Goal: Use online tool/utility: Utilize a website feature to perform a specific function

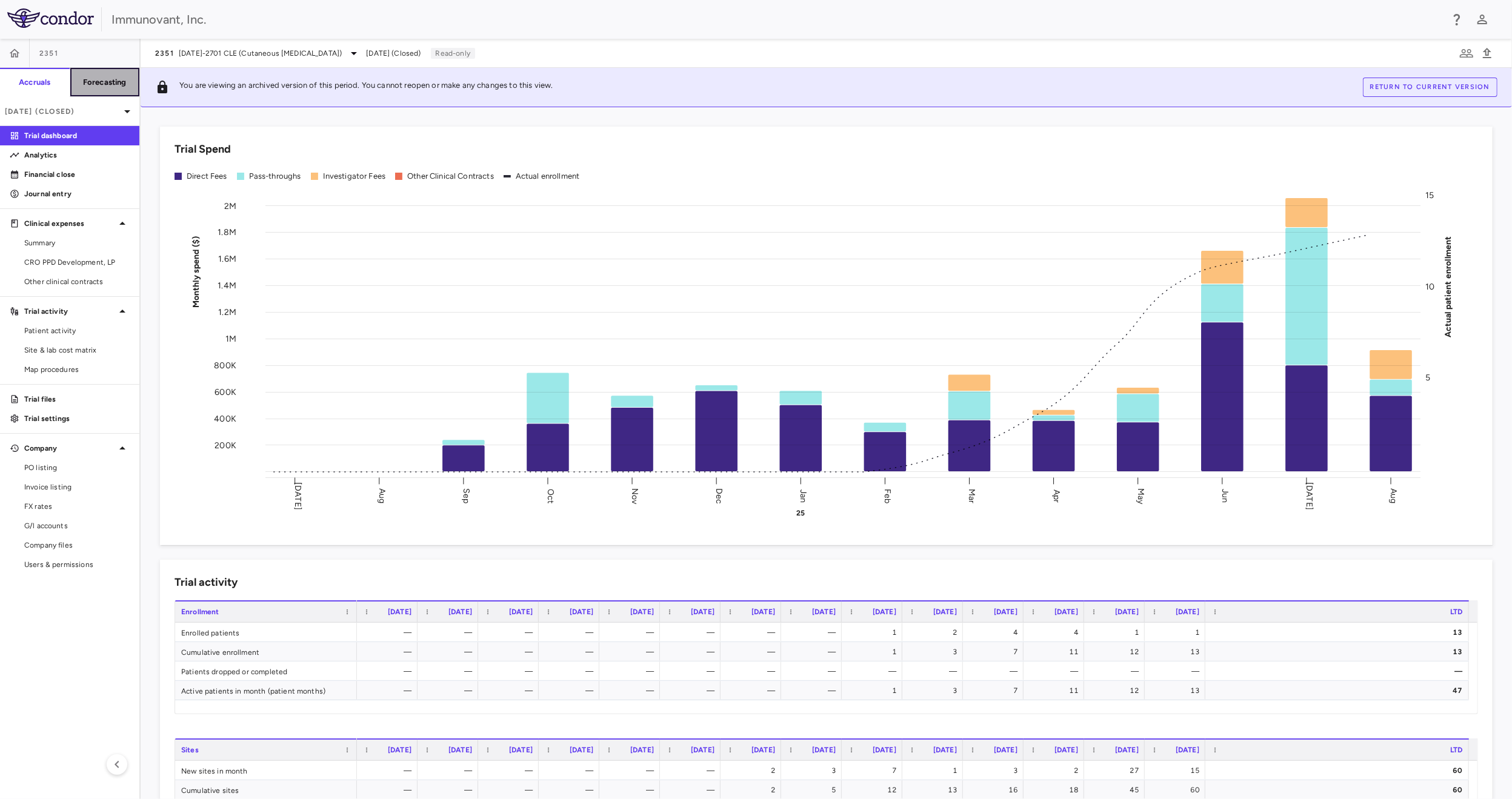
click at [124, 80] on h6 "Forecasting" at bounding box center [105, 82] width 43 height 11
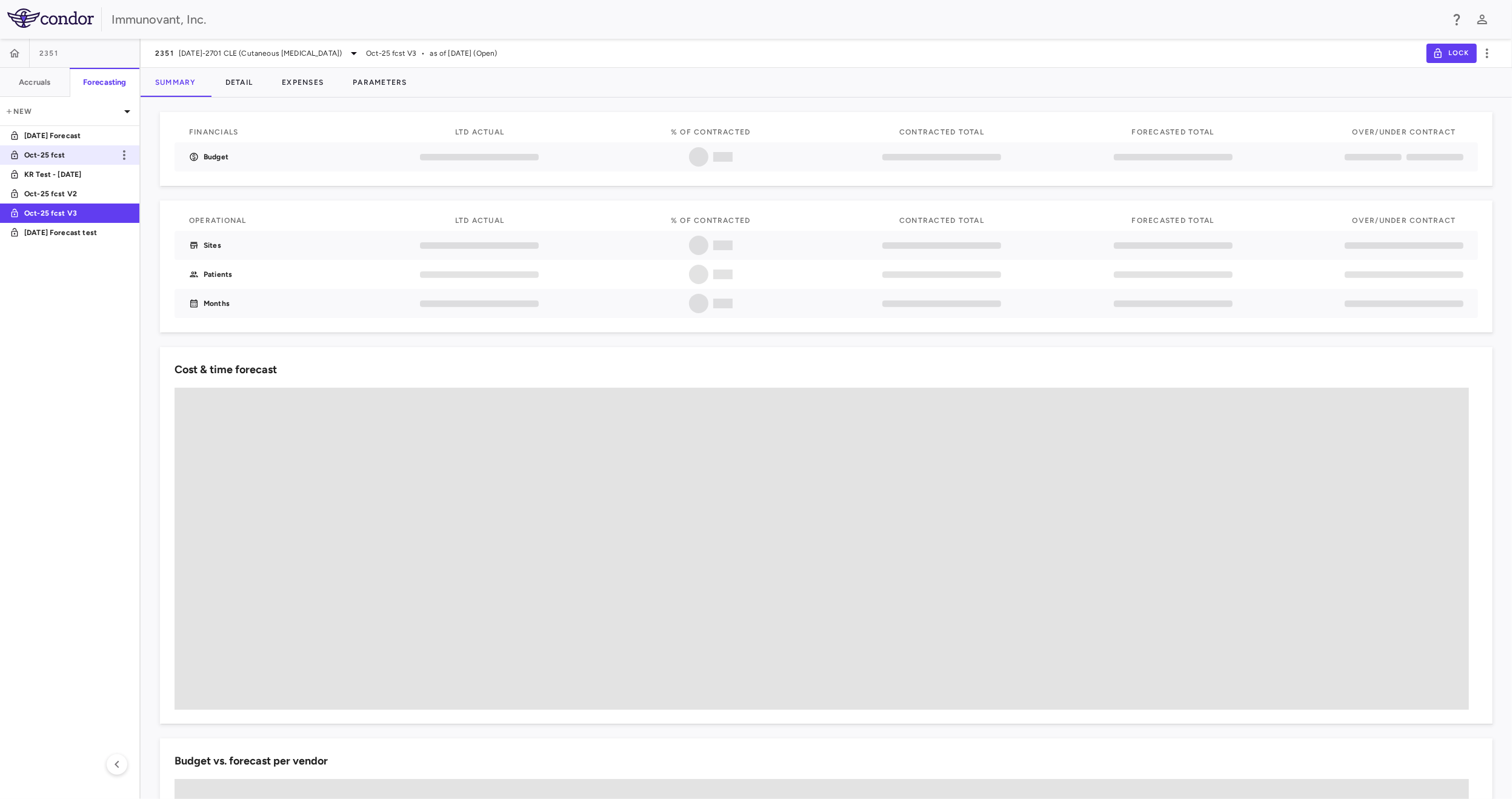
click at [36, 152] on p "Oct-25 fcst" at bounding box center [69, 155] width 90 height 11
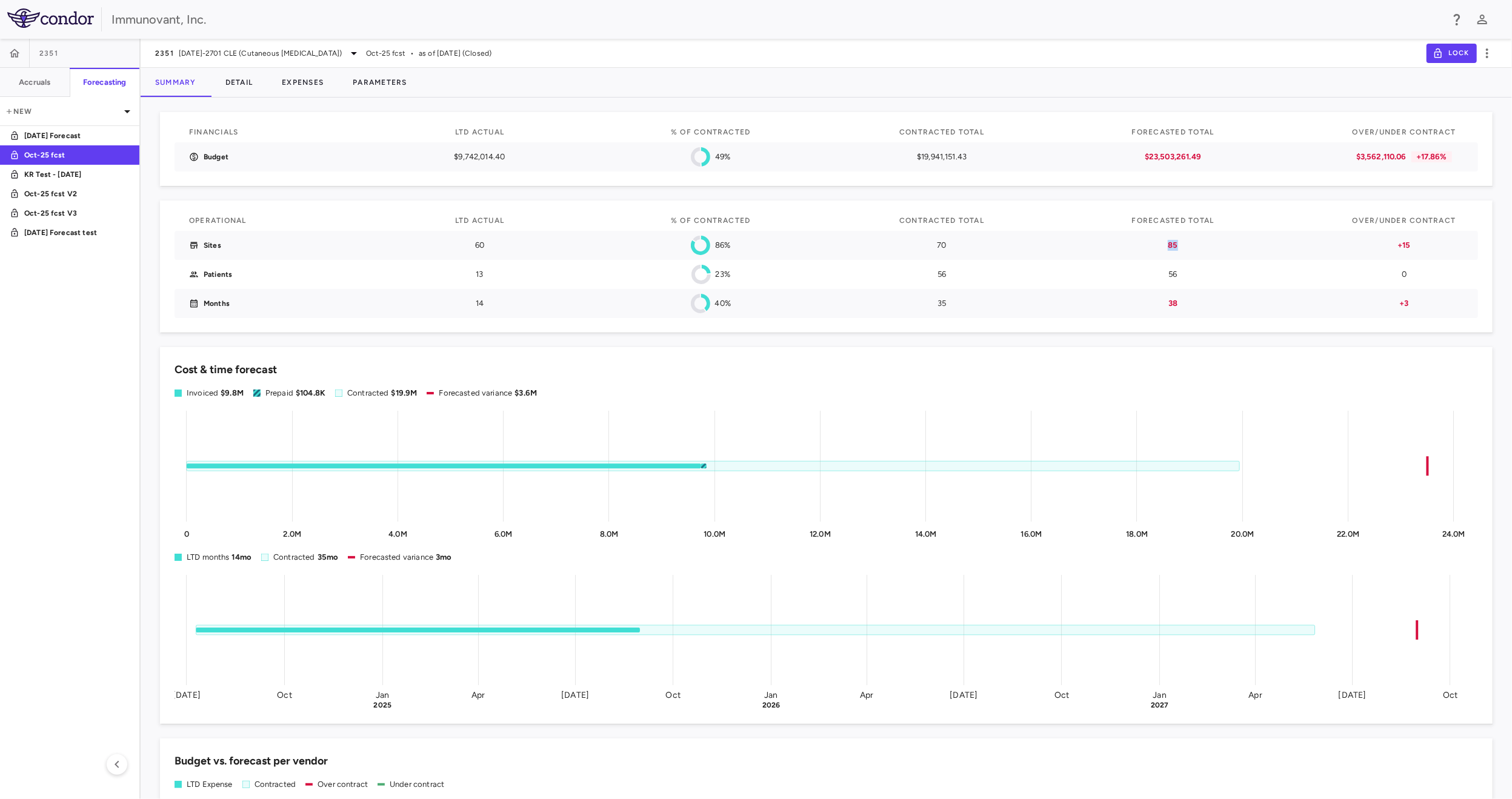
drag, startPoint x: 1177, startPoint y: 247, endPoint x: 1148, endPoint y: 246, distance: 29.0
click at [1148, 246] on p "85" at bounding box center [1174, 245] width 119 height 11
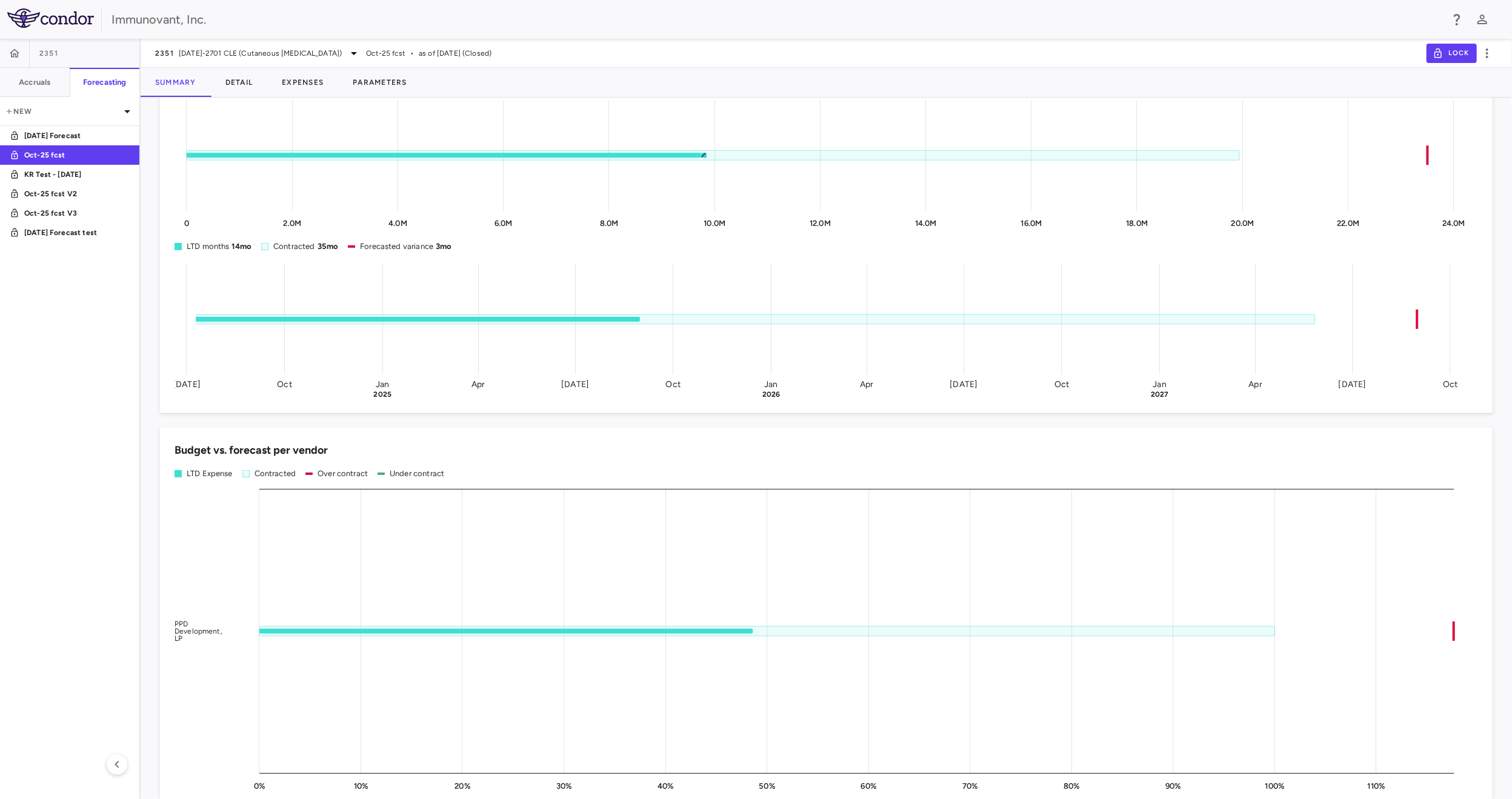
scroll to position [36, 0]
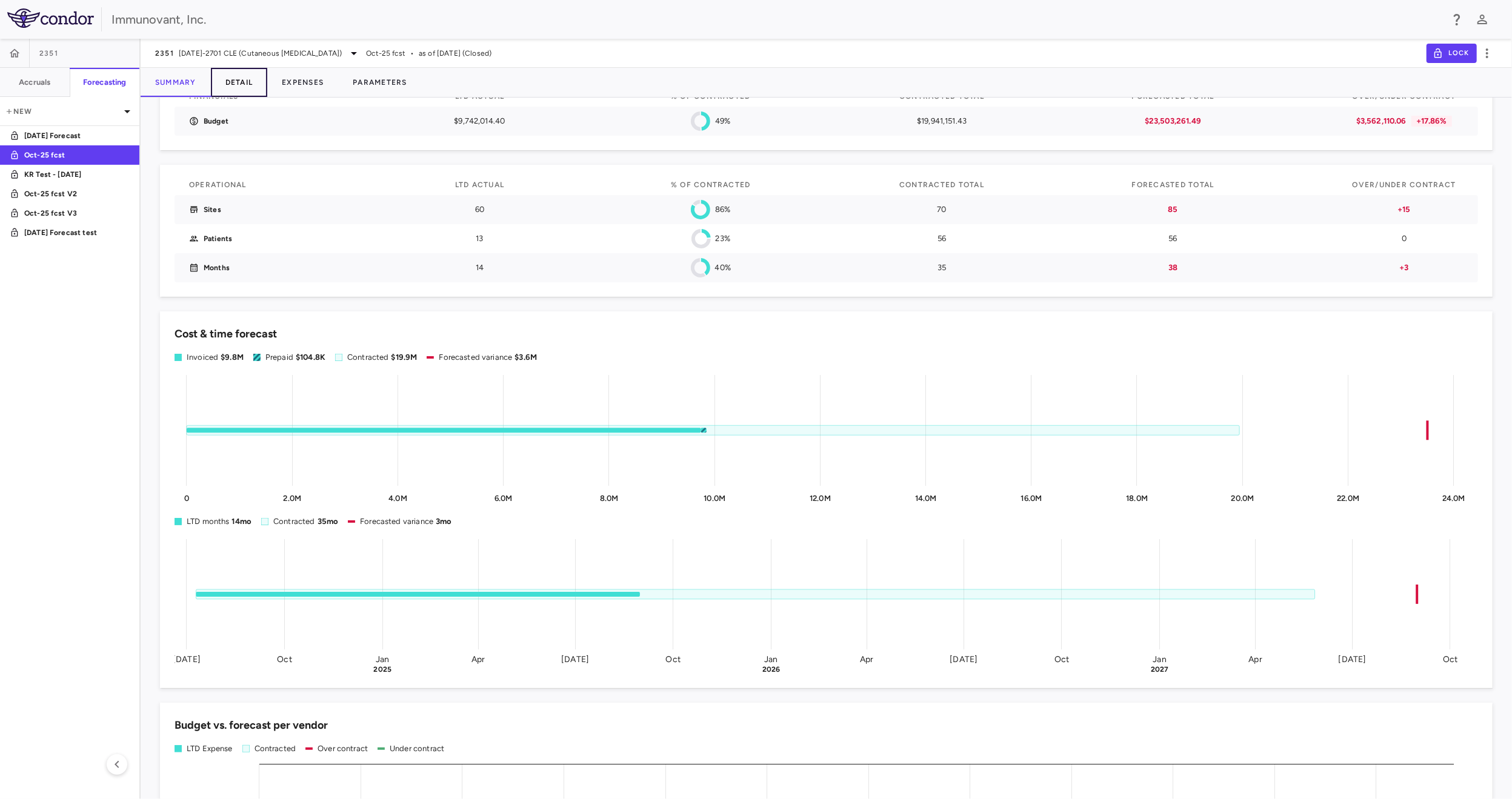
click at [242, 93] on button "Detail" at bounding box center [239, 82] width 57 height 29
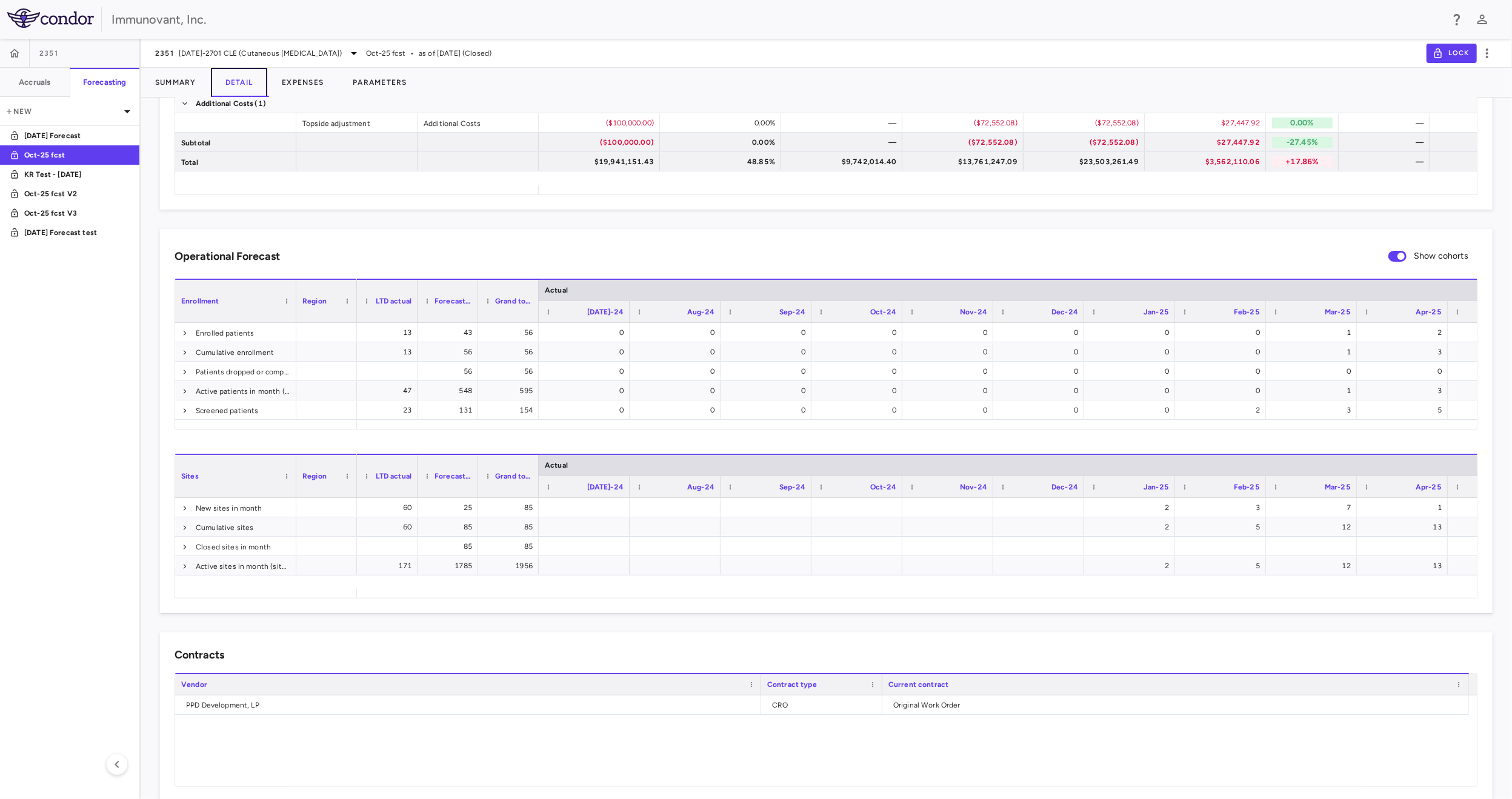
scroll to position [217, 0]
drag, startPoint x: 415, startPoint y: 312, endPoint x: 469, endPoint y: 312, distance: 54.0
click at [458, 312] on div at bounding box center [459, 300] width 5 height 42
drag, startPoint x: 519, startPoint y: 310, endPoint x: 568, endPoint y: 311, distance: 49.0
click at [568, 311] on div at bounding box center [567, 300] width 5 height 42
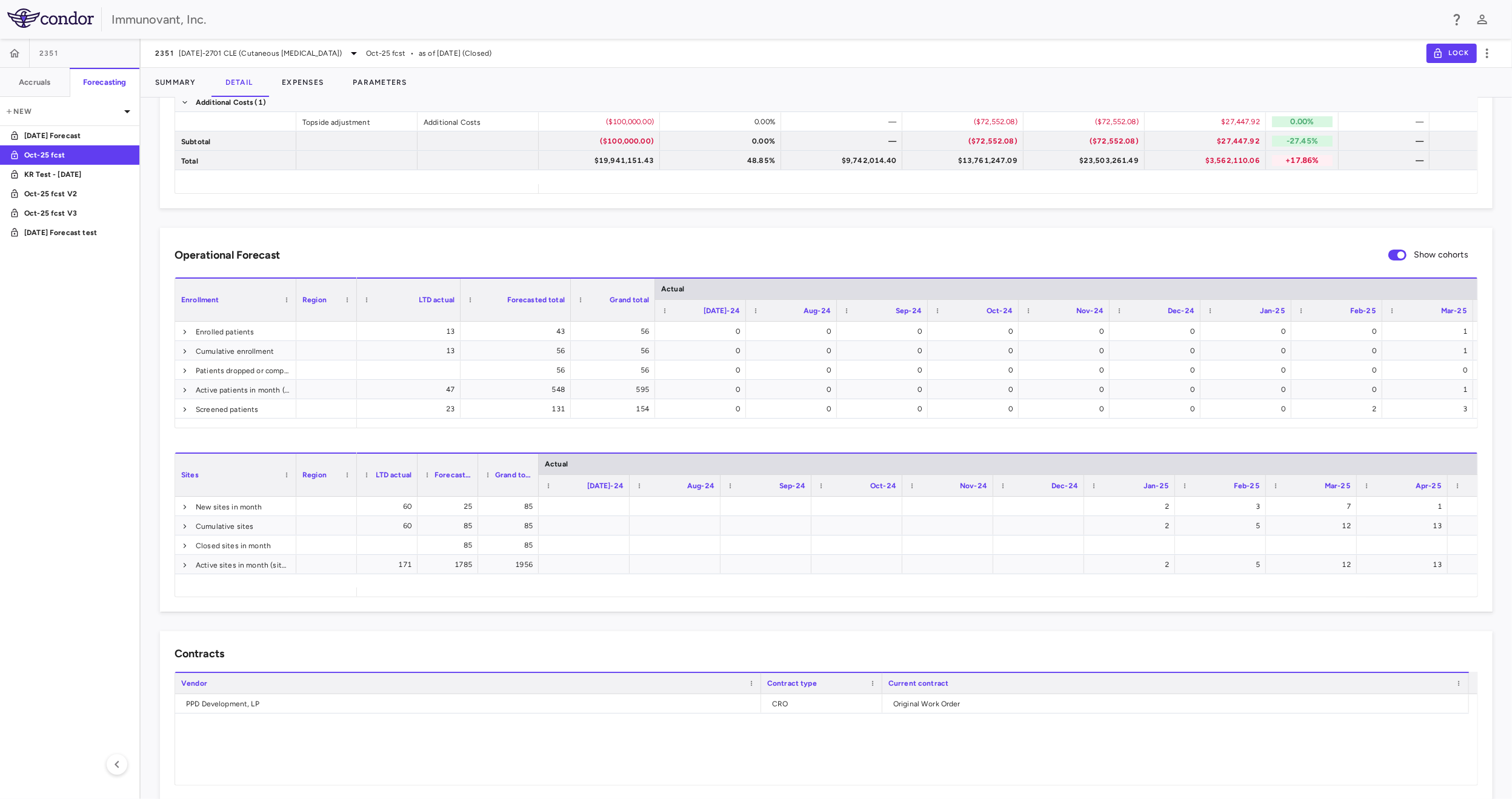
drag, startPoint x: 628, startPoint y: 305, endPoint x: 680, endPoint y: 306, distance: 52.0
click at [657, 306] on div at bounding box center [654, 300] width 5 height 42
click at [299, 87] on button "Expenses" at bounding box center [302, 82] width 71 height 29
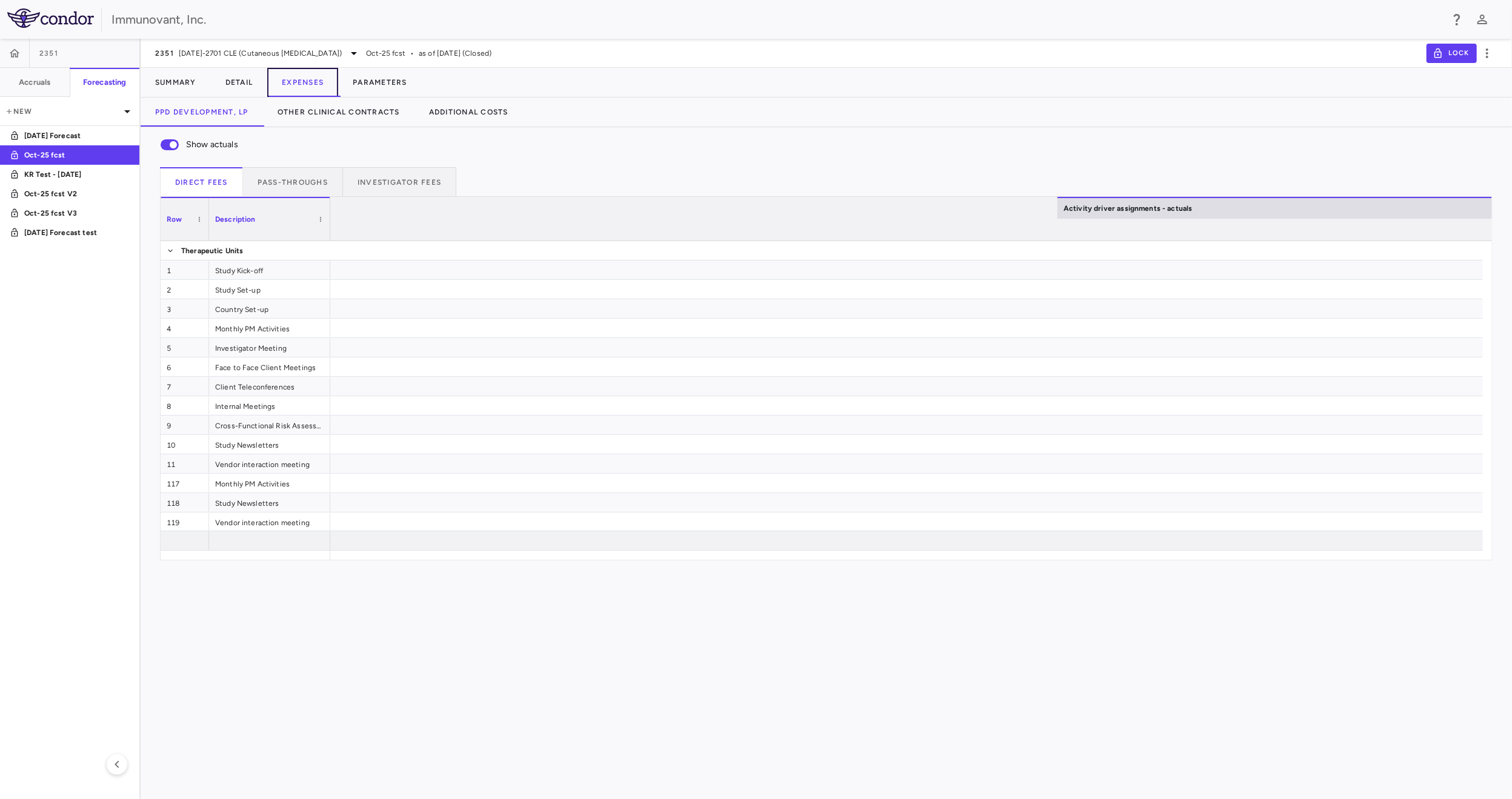
scroll to position [0, 1562]
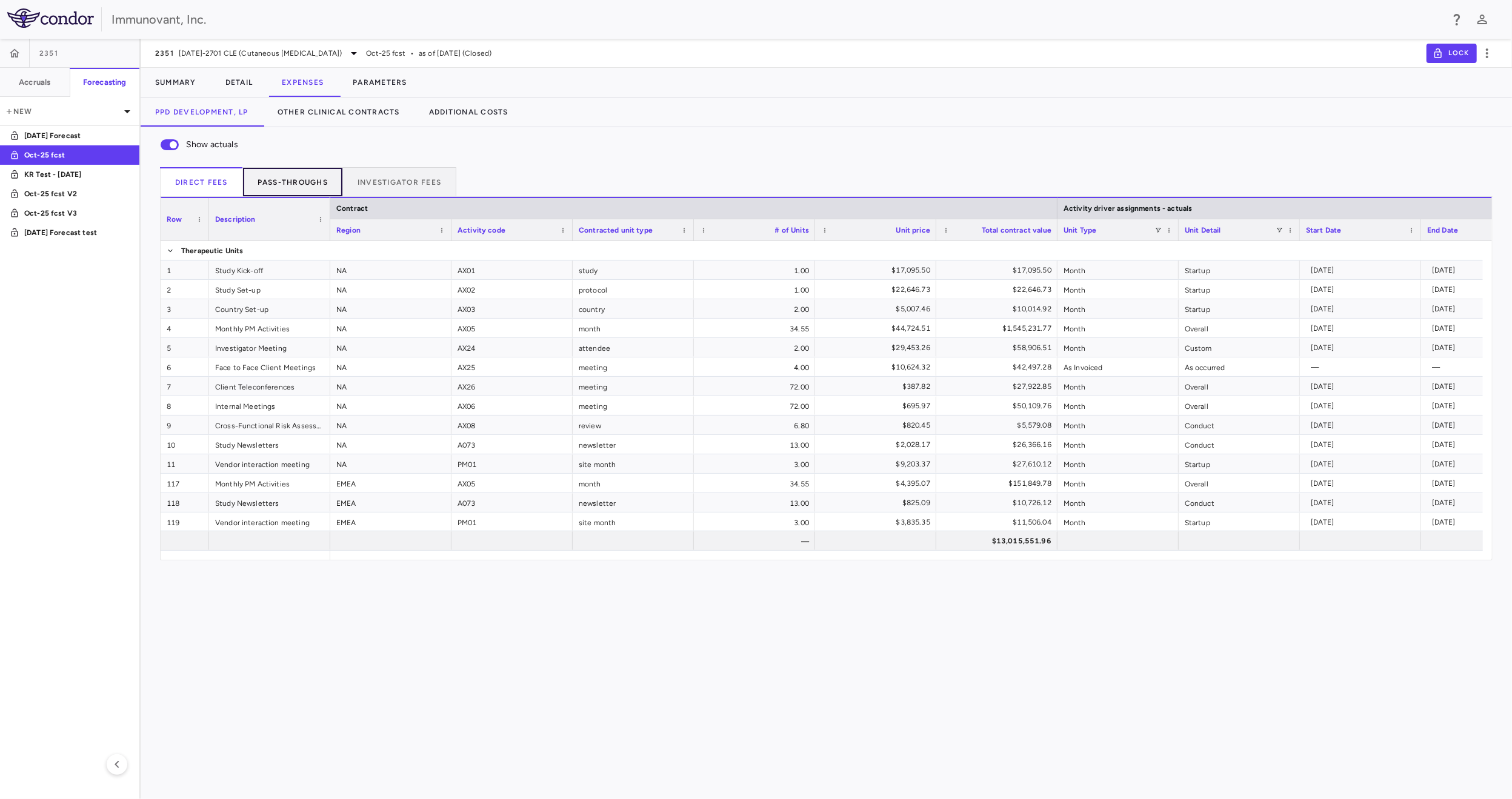
click at [274, 192] on button "Pass-throughs" at bounding box center [292, 181] width 100 height 29
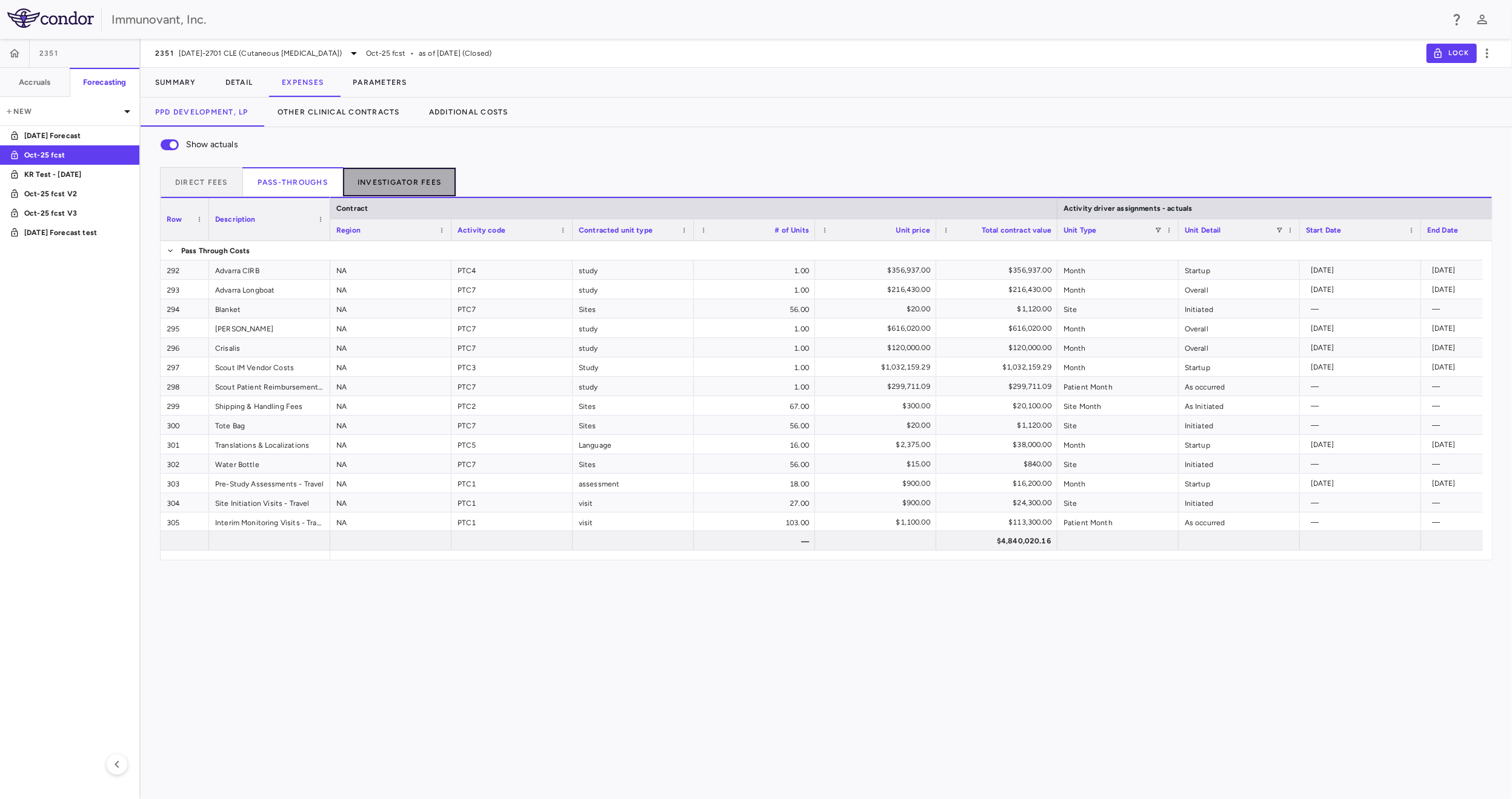
click at [380, 187] on button "Investigator Fees" at bounding box center [400, 181] width 113 height 29
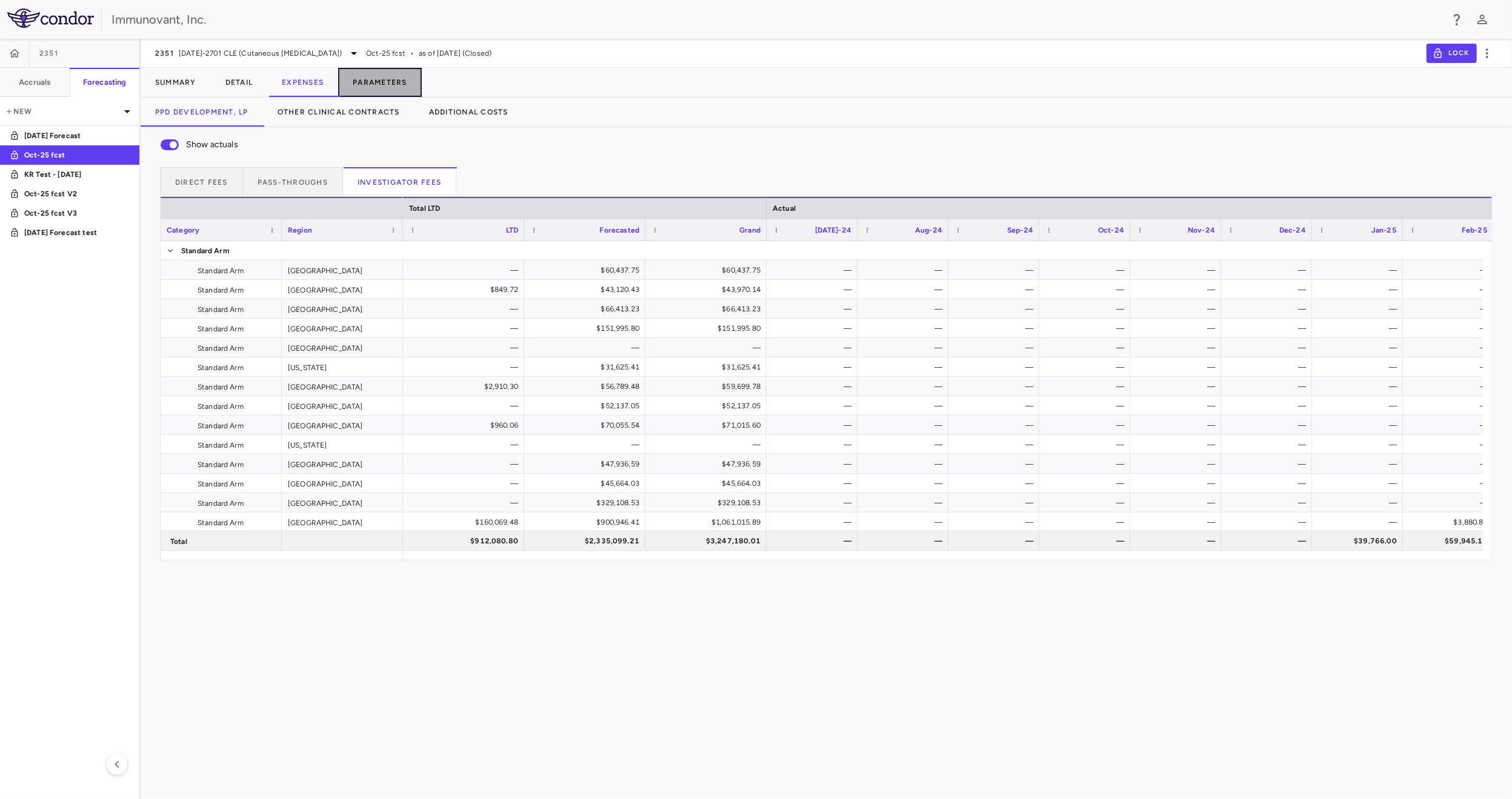
click at [374, 81] on button "Parameters" at bounding box center [380, 82] width 84 height 29
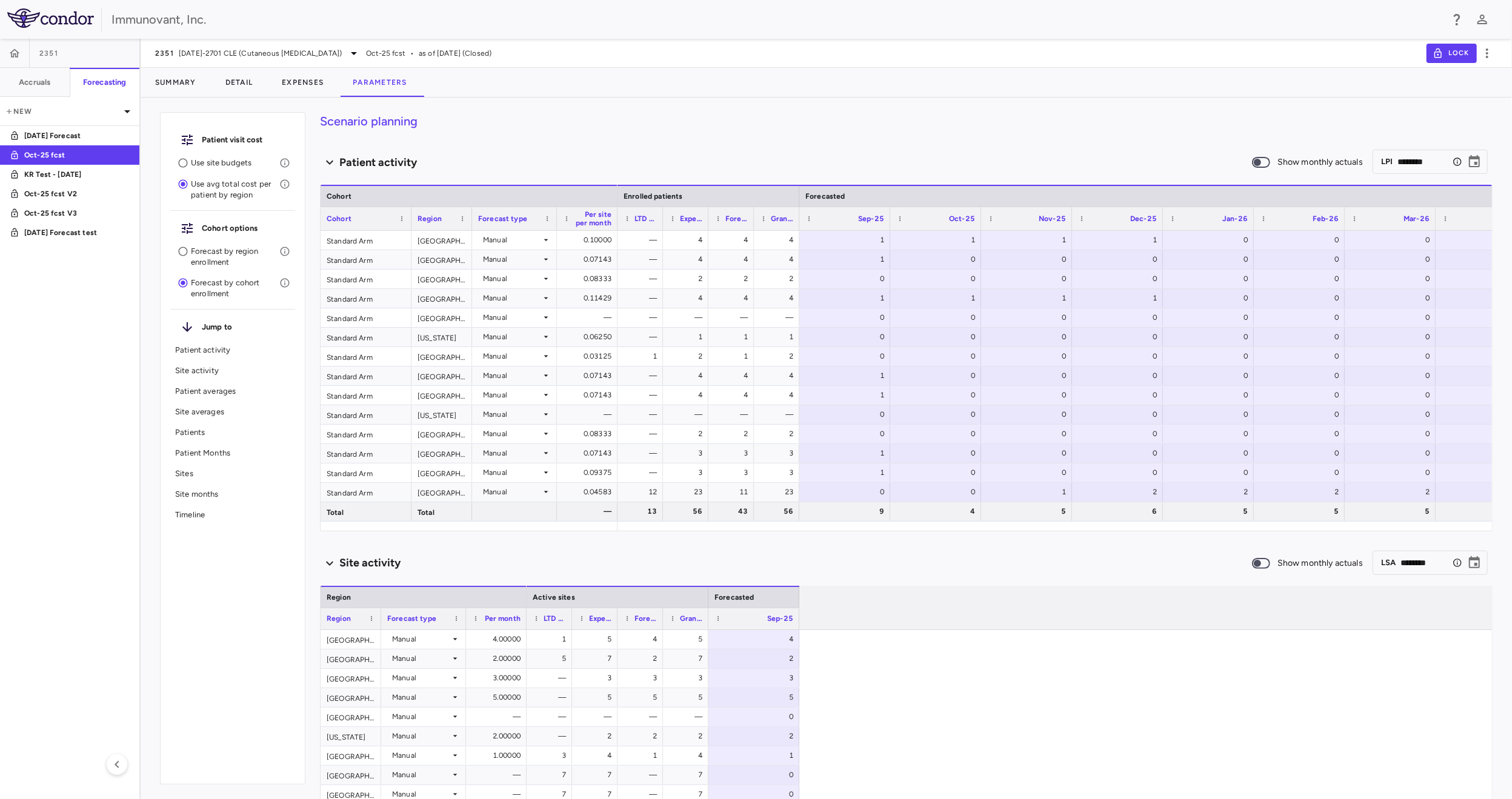
click at [221, 251] on p "Forecast by region enrollment" at bounding box center [235, 256] width 89 height 22
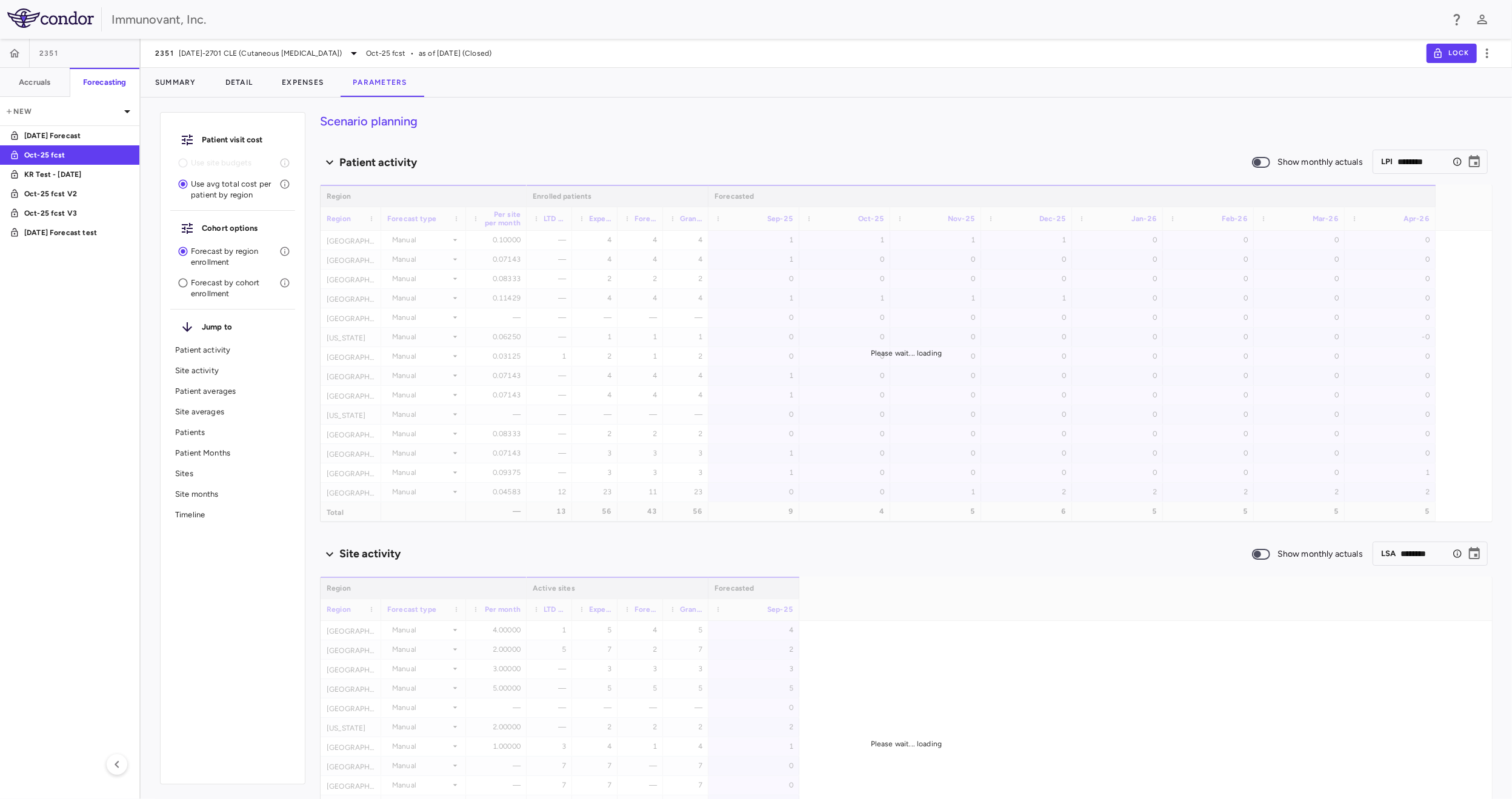
type input "********"
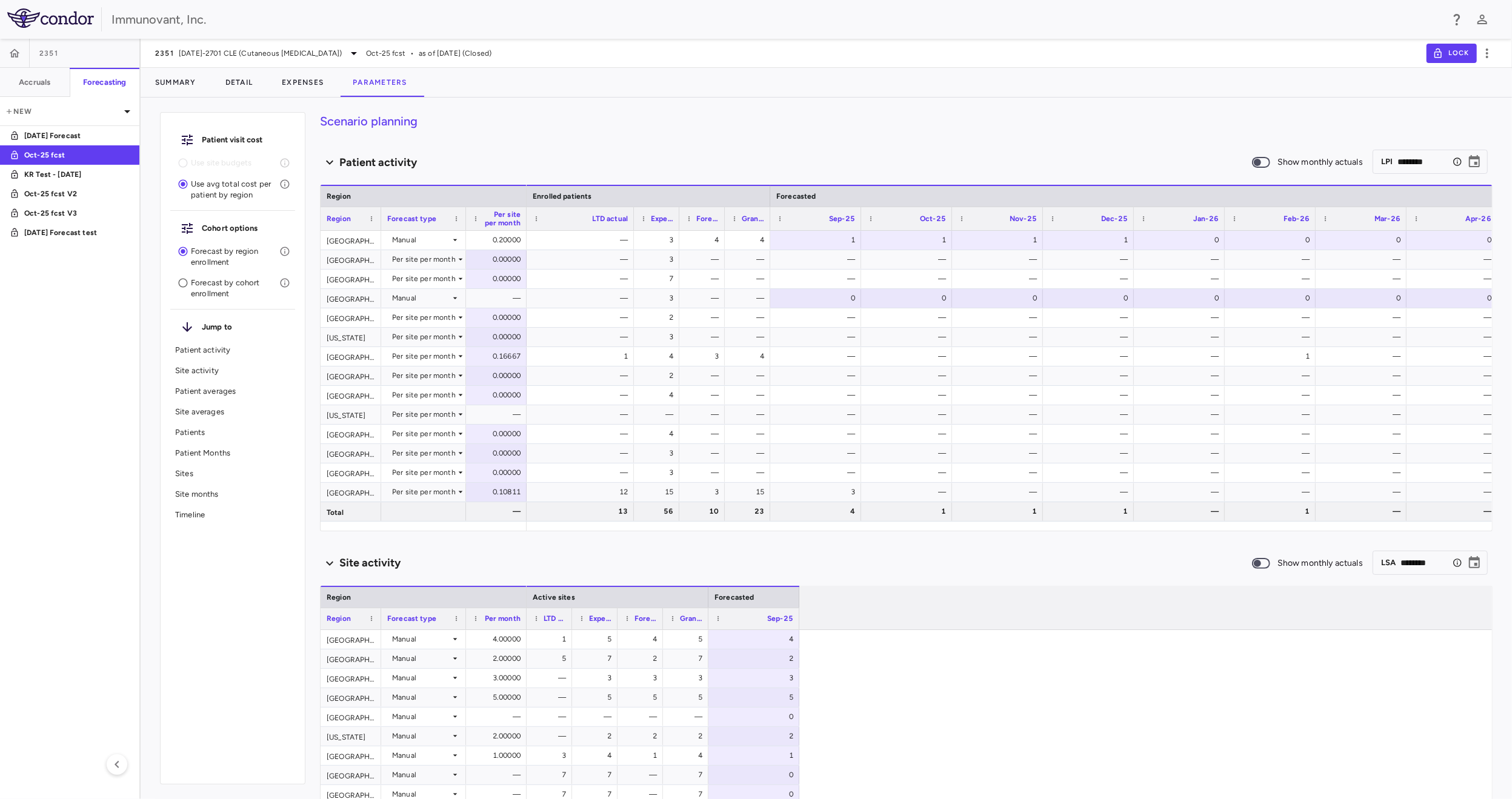
drag, startPoint x: 571, startPoint y: 224, endPoint x: 633, endPoint y: 226, distance: 62.0
click at [633, 226] on div at bounding box center [633, 218] width 5 height 23
drag, startPoint x: 678, startPoint y: 227, endPoint x: 739, endPoint y: 230, distance: 61.1
click at [739, 230] on div at bounding box center [740, 218] width 5 height 23
drag, startPoint x: 785, startPoint y: 222, endPoint x: 842, endPoint y: 227, distance: 57.2
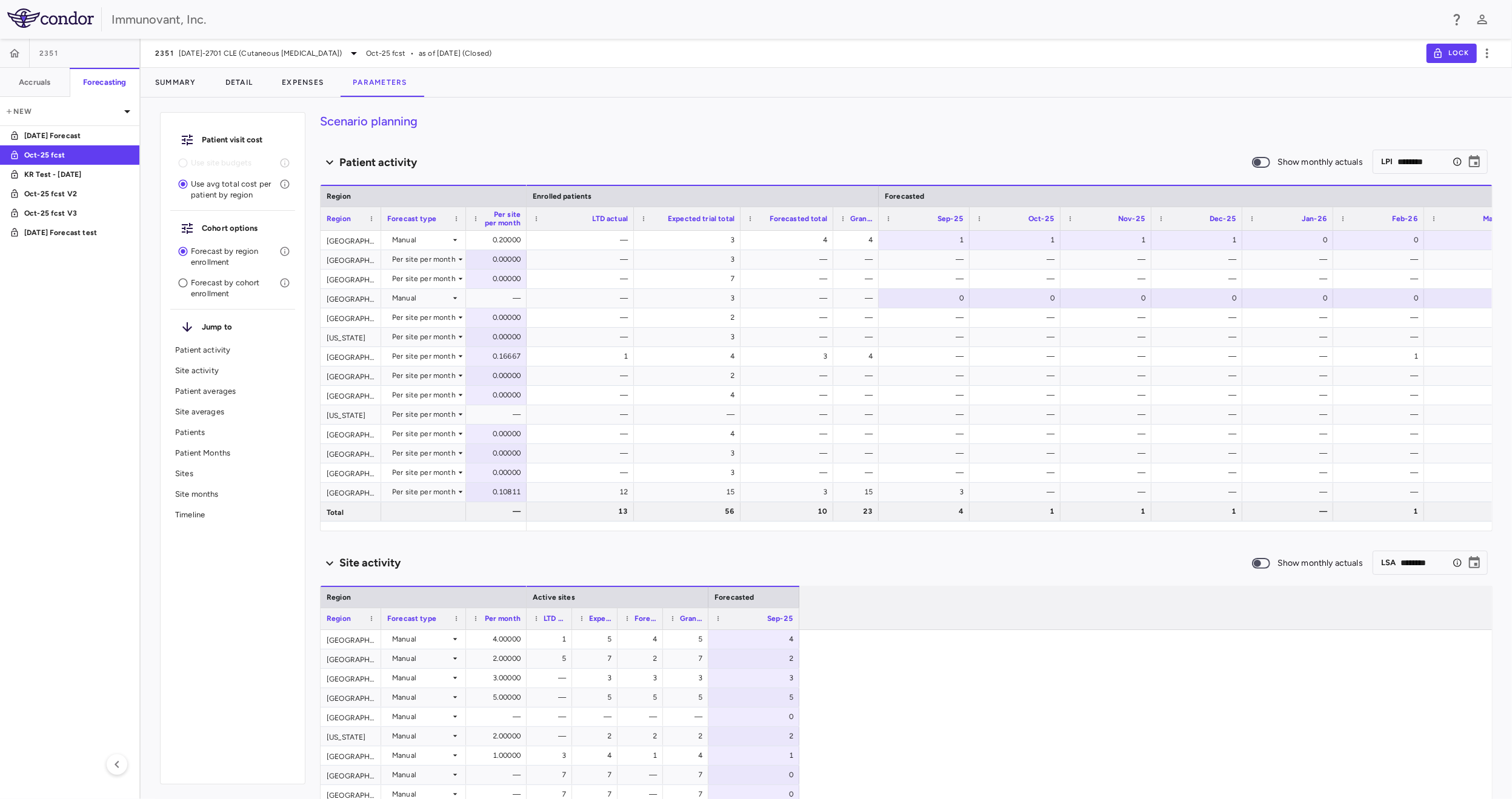
click at [835, 227] on div at bounding box center [833, 218] width 5 height 23
drag, startPoint x: 889, startPoint y: 223, endPoint x: 951, endPoint y: 224, distance: 62.0
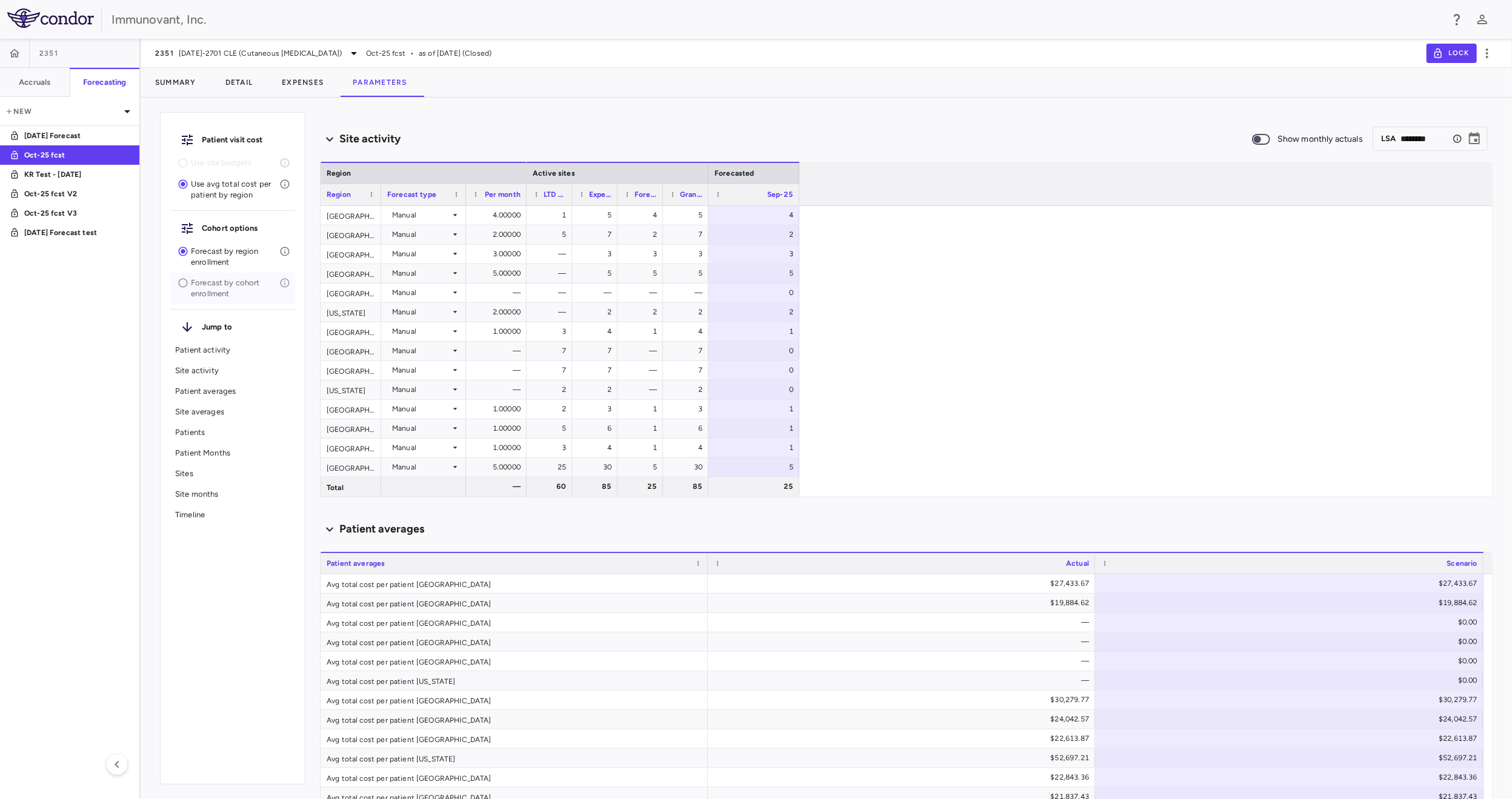
click at [214, 284] on p "Forecast by cohort enrollment" at bounding box center [235, 288] width 89 height 22
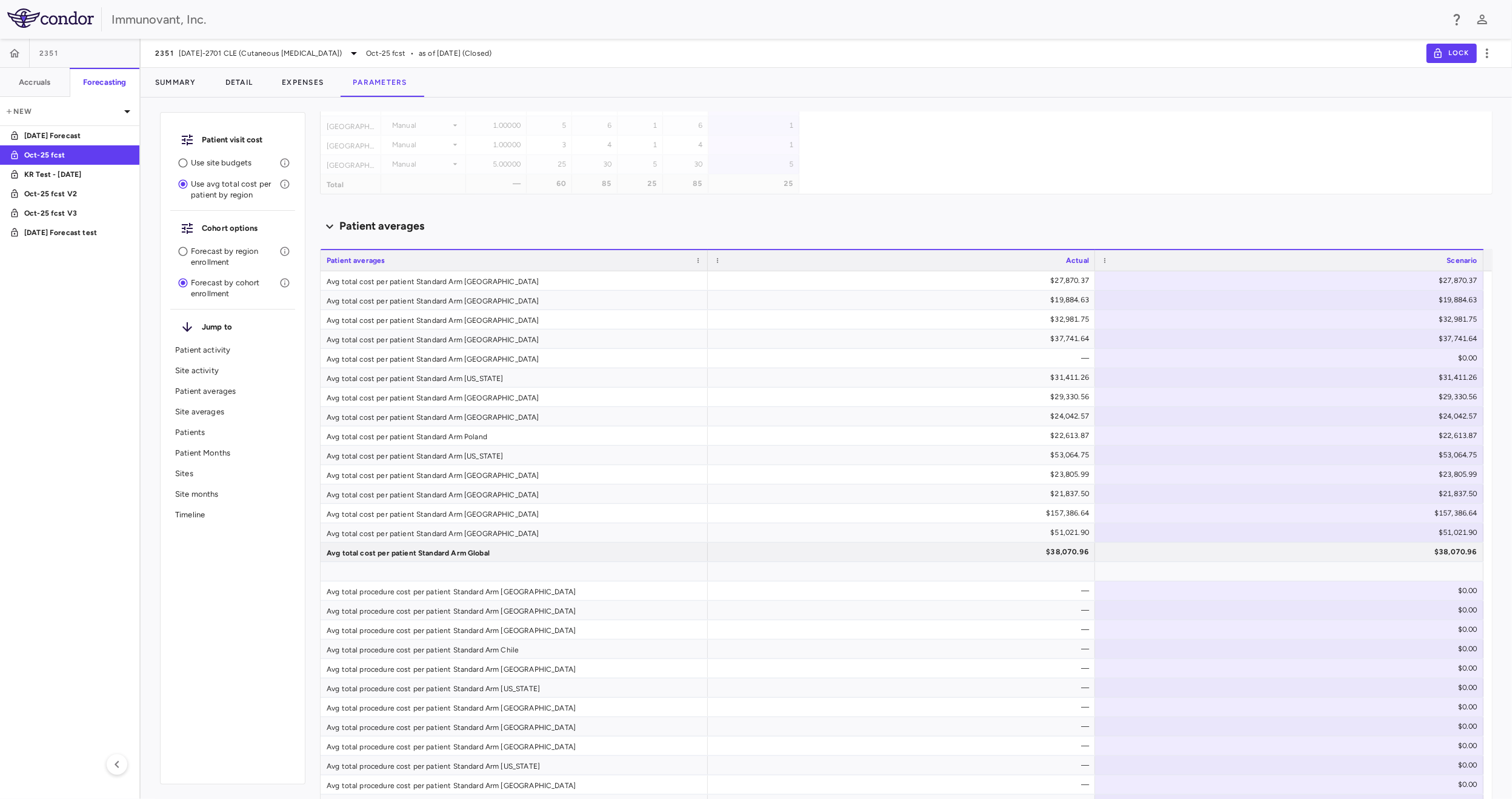
click at [205, 424] on div "Patients" at bounding box center [232, 432] width 125 height 20
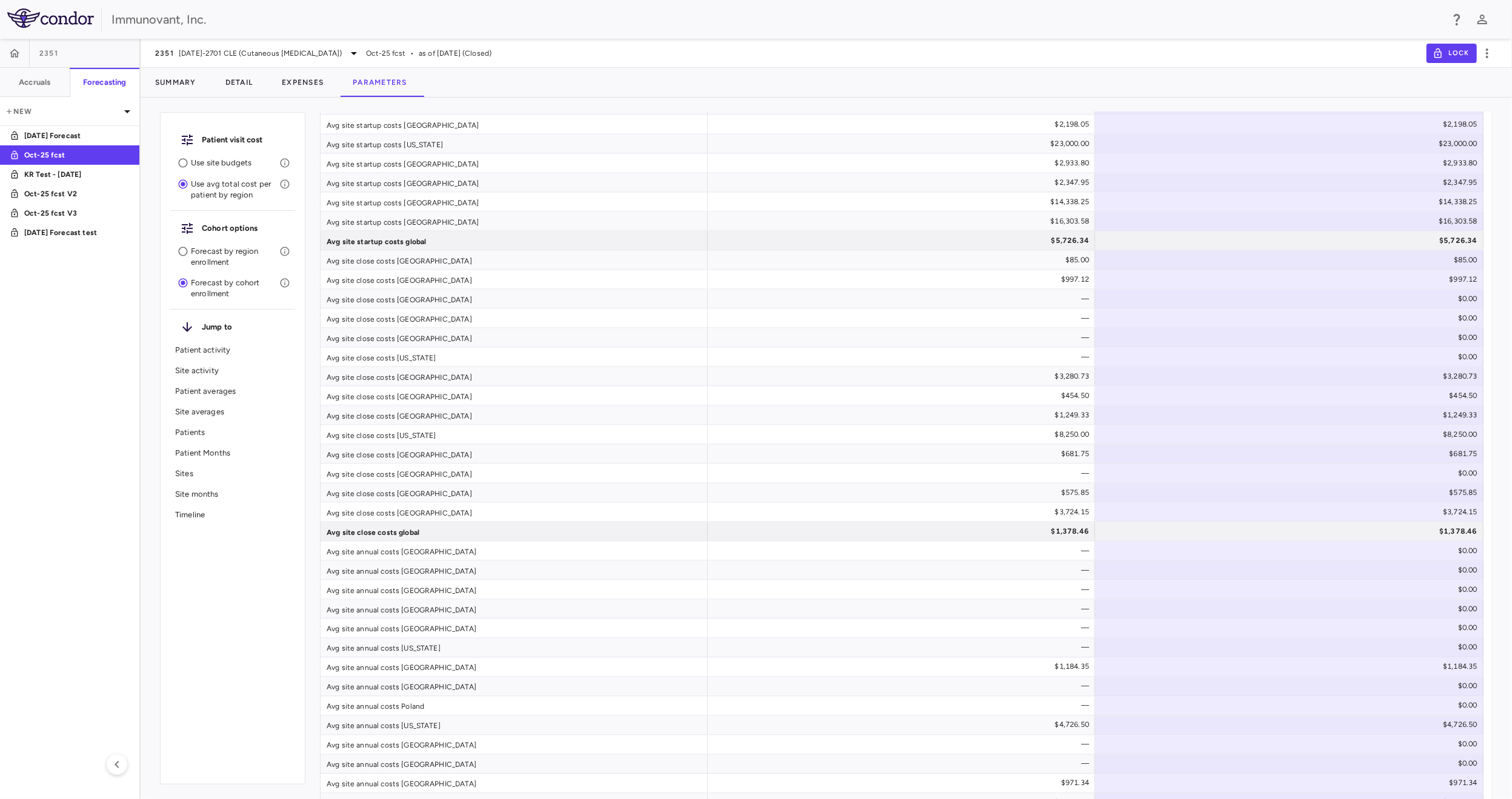
click at [227, 427] on p "Patients" at bounding box center [233, 432] width 115 height 11
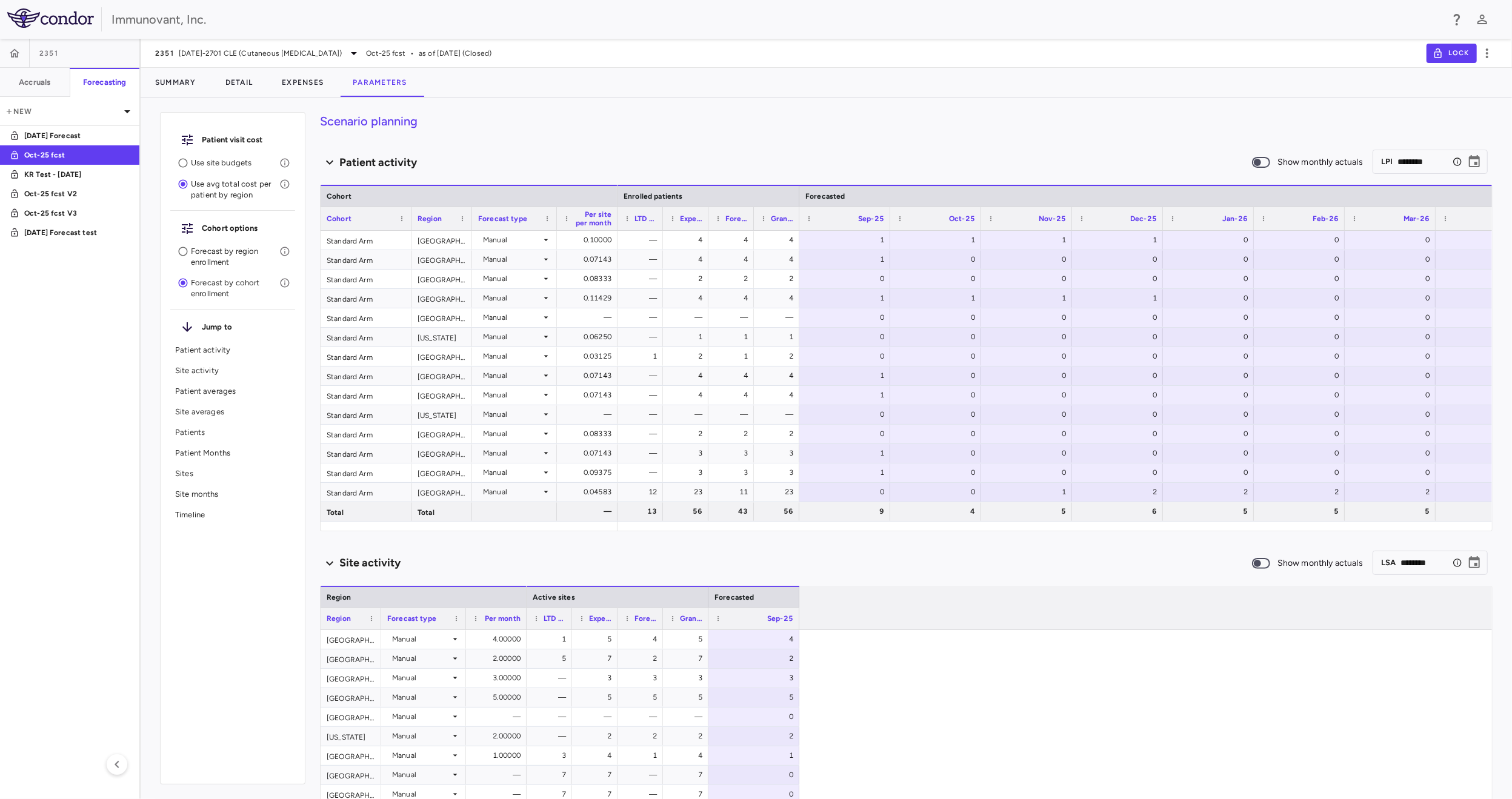
click at [229, 256] on p "Forecast by region enrollment" at bounding box center [235, 256] width 89 height 22
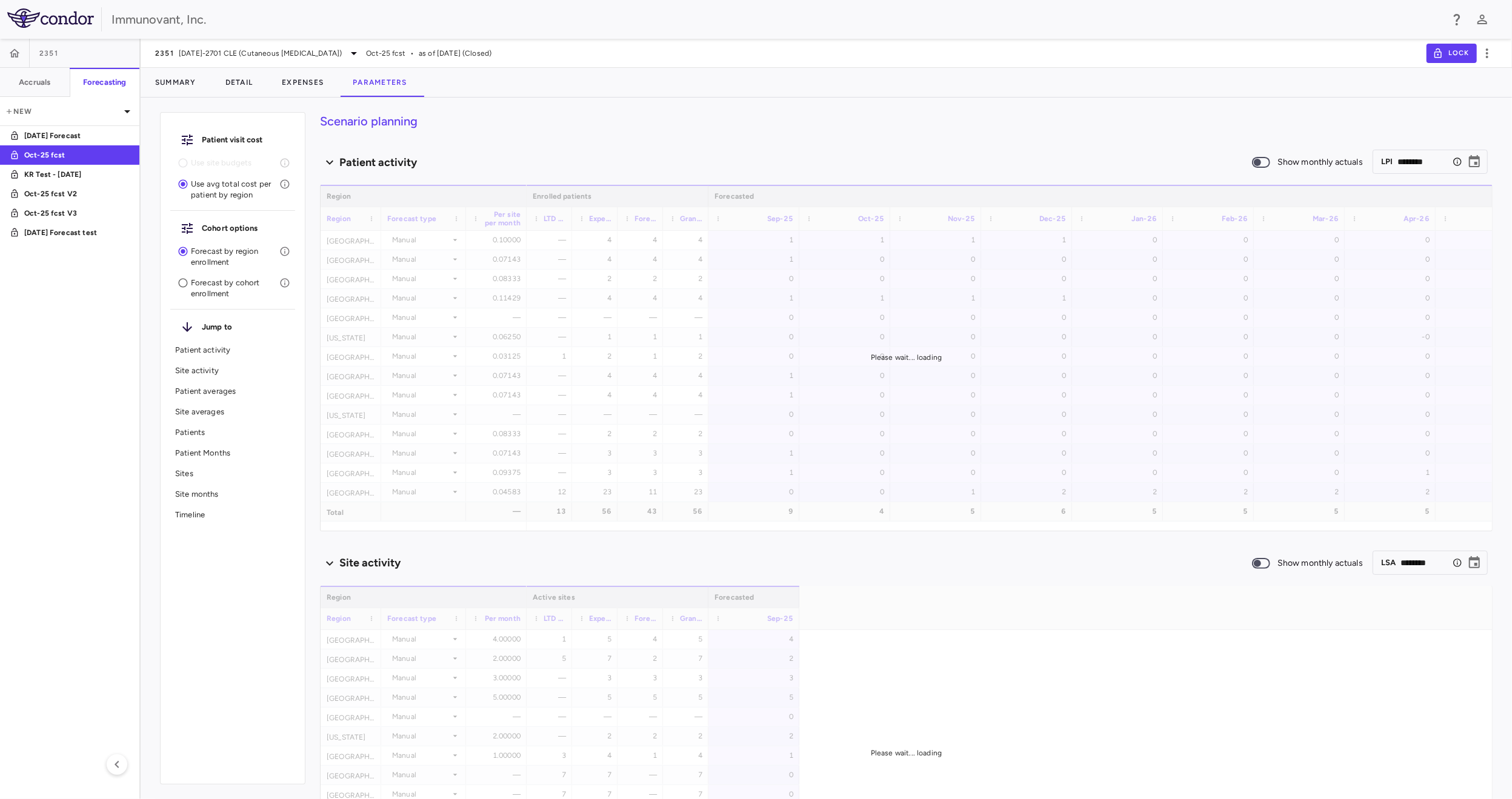
click at [218, 286] on p "Forecast by cohort enrollment" at bounding box center [235, 288] width 89 height 22
click at [222, 254] on p "Forecast by region enrollment" at bounding box center [235, 256] width 89 height 22
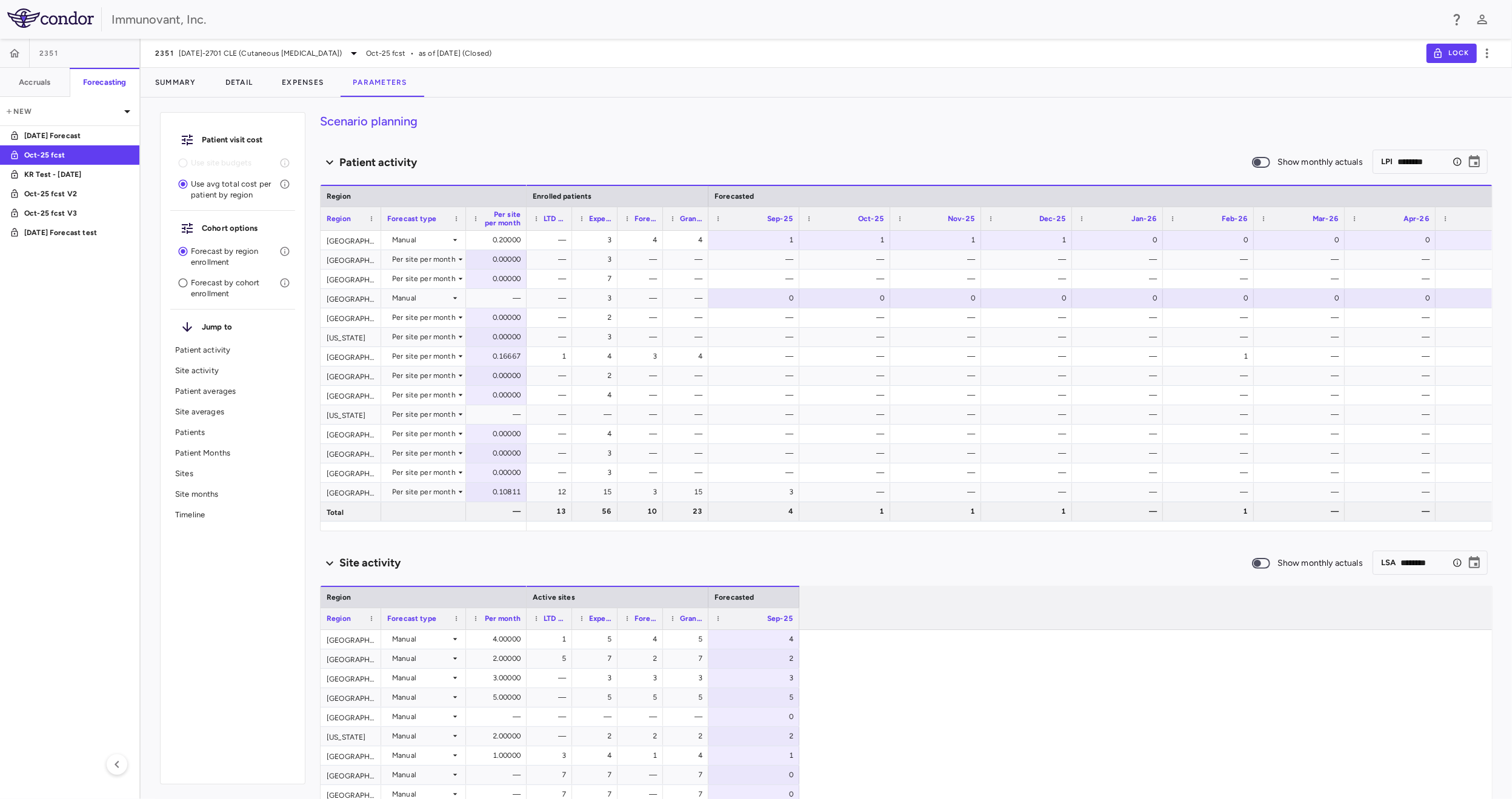
drag, startPoint x: 921, startPoint y: 531, endPoint x: 961, endPoint y: 528, distance: 40.1
click at [981, 530] on div "Scenario planning Patient activity Show monthly actuals ​ LPI ******** ​ Press …" at bounding box center [906, 455] width 1172 height 687
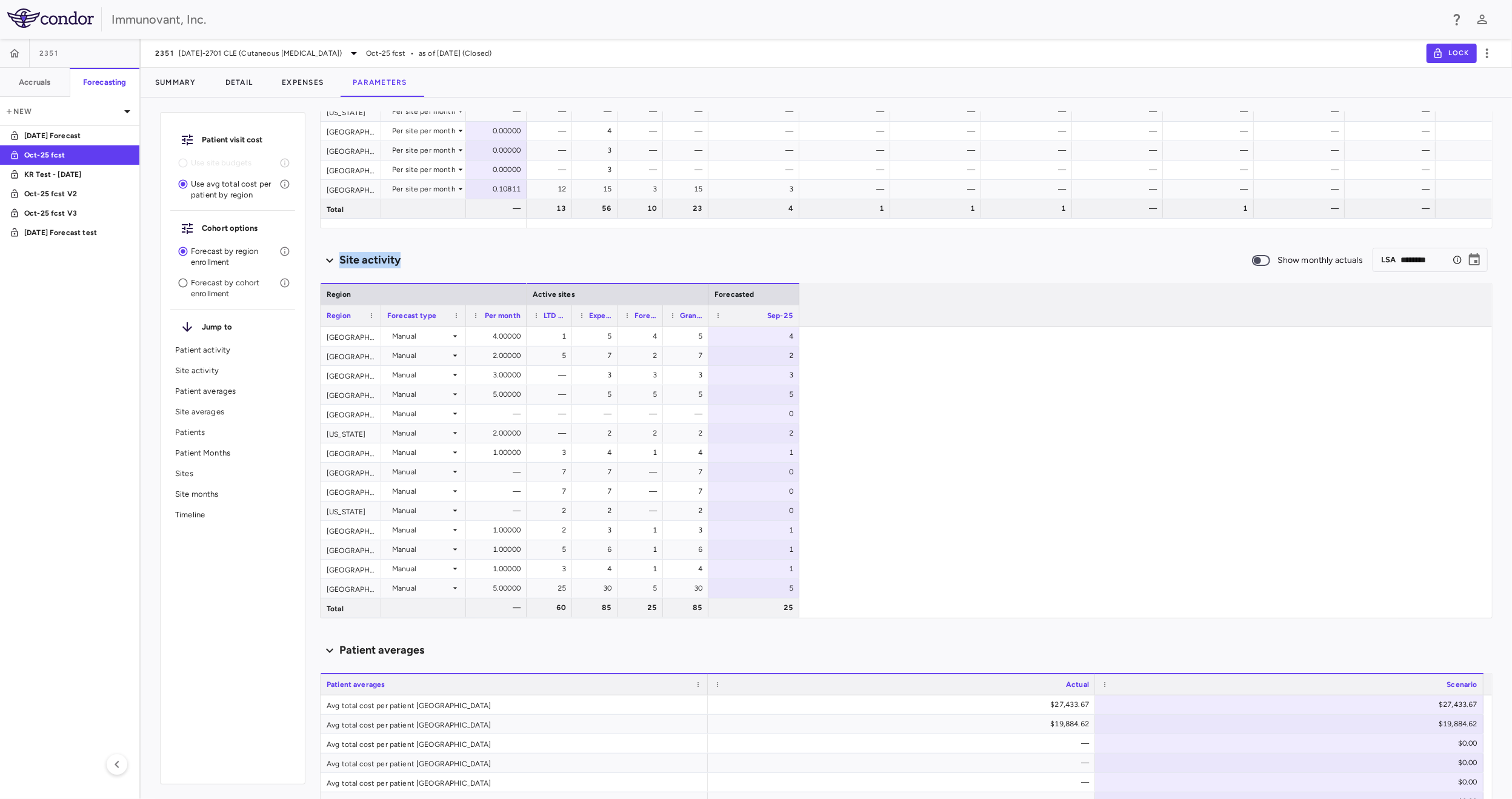
click at [1011, 534] on div "1 5 4 5 4 5 7 2 7 2 — 3 3 3 3 — 5 5 5 5 — — — — 0 — 2 2 2 2 3 4 1 4 1 7 7 — 7 0…" at bounding box center [1009, 472] width 965 height 290
click at [498, 260] on div "Site activity" at bounding box center [785, 260] width 931 height 16
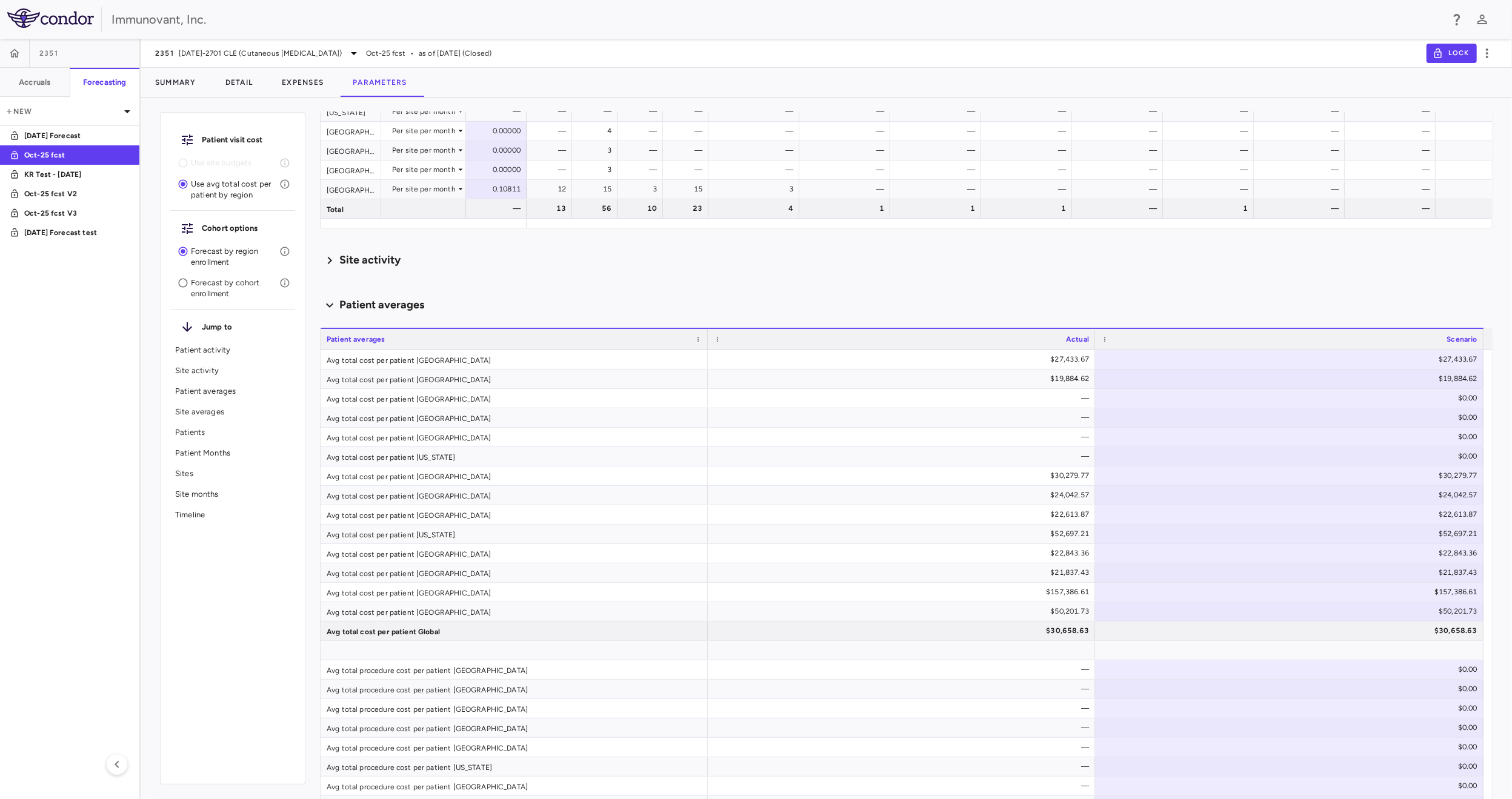
click at [498, 260] on div "Site activity" at bounding box center [785, 260] width 931 height 16
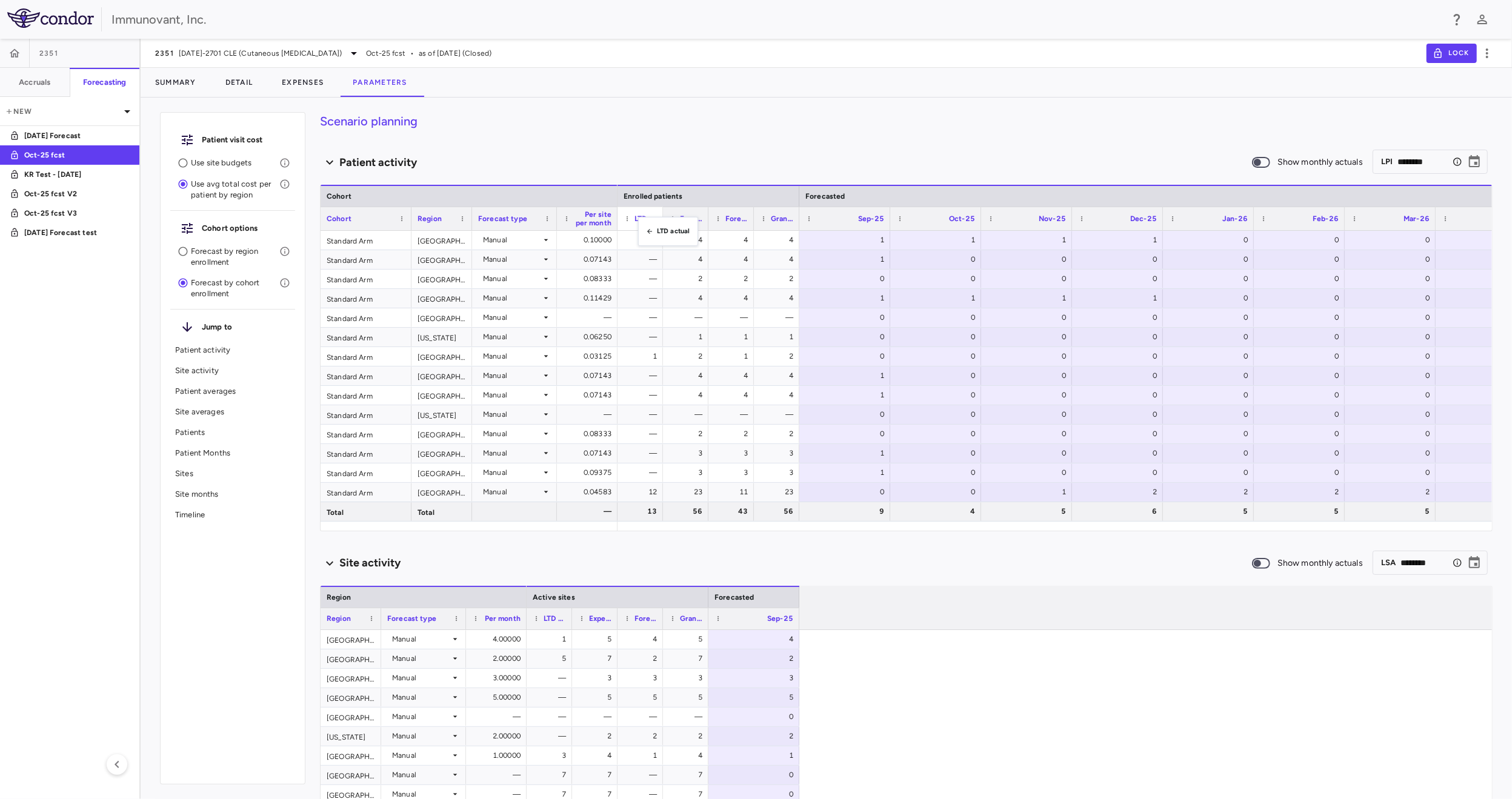
drag, startPoint x: 659, startPoint y: 220, endPoint x: 644, endPoint y: 224, distance: 15.5
drag, startPoint x: 661, startPoint y: 220, endPoint x: 705, endPoint y: 217, distance: 44.1
click at [705, 217] on div at bounding box center [704, 218] width 5 height 23
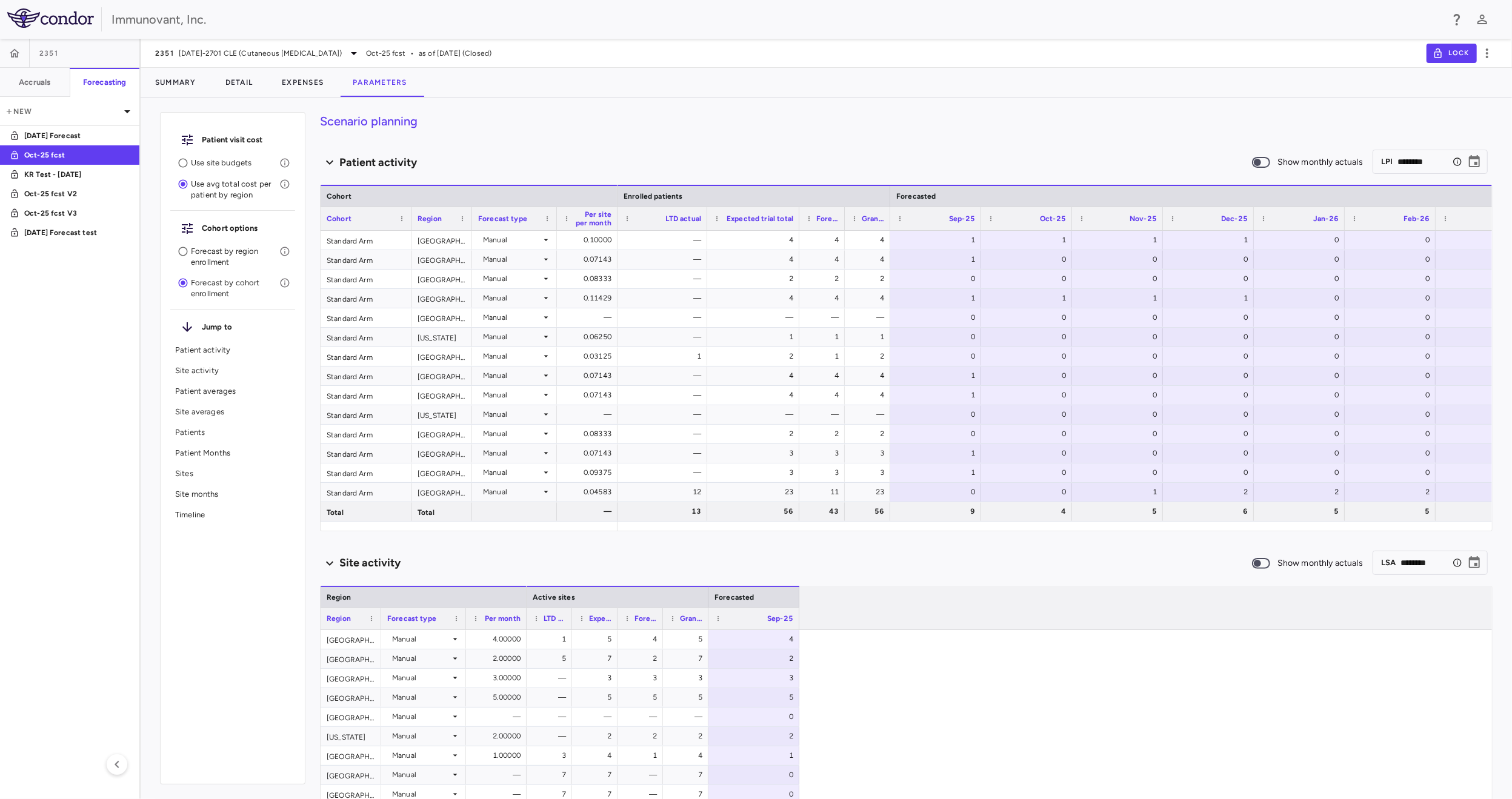
drag, startPoint x: 752, startPoint y: 224, endPoint x: 802, endPoint y: 219, distance: 50.2
click at [801, 219] on div at bounding box center [799, 218] width 5 height 23
drag, startPoint x: 848, startPoint y: 222, endPoint x: 852, endPoint y: 231, distance: 9.8
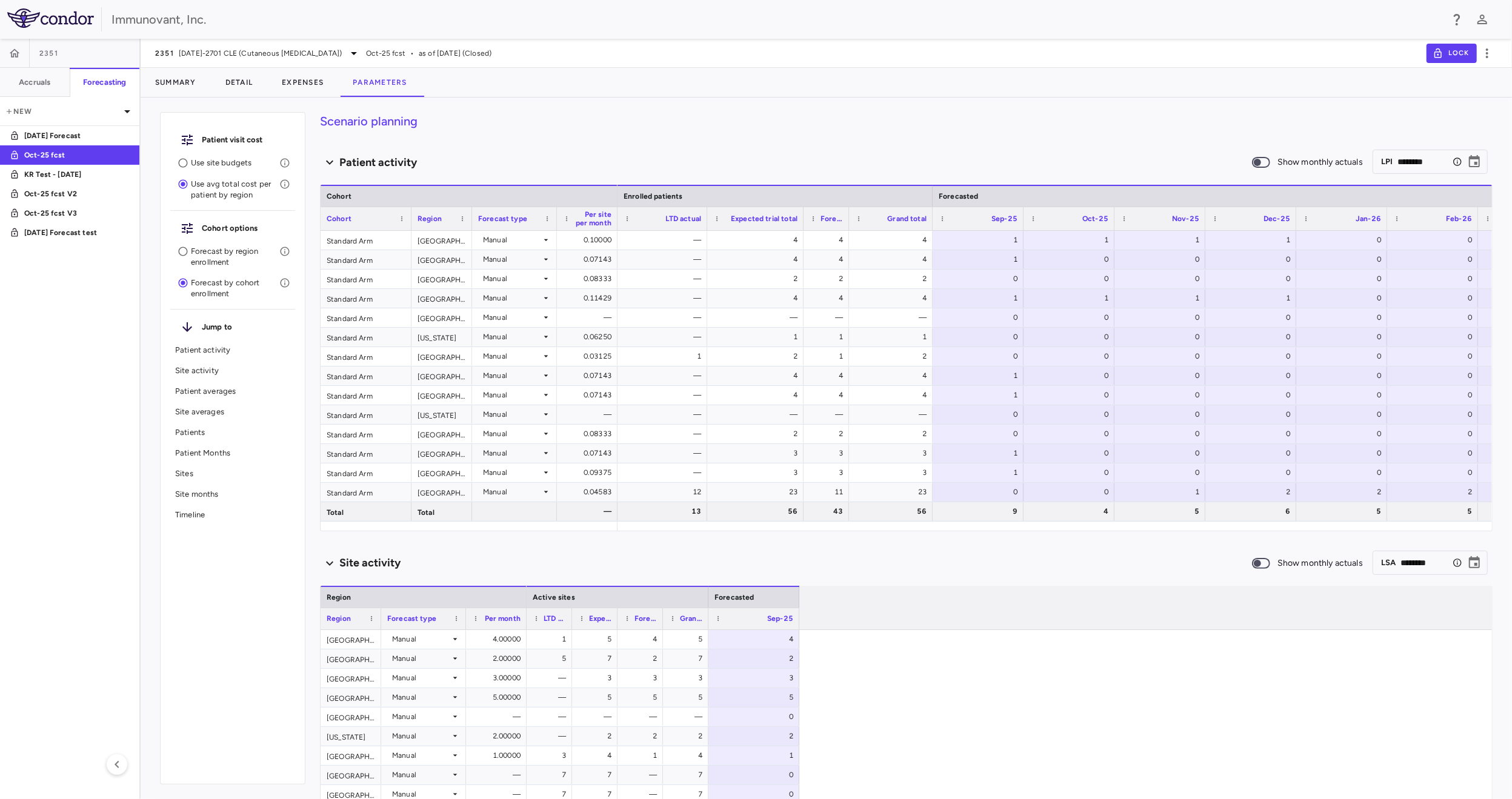
drag, startPoint x: 893, startPoint y: 224, endPoint x: 936, endPoint y: 227, distance: 43.1
click at [934, 227] on div at bounding box center [932, 218] width 5 height 23
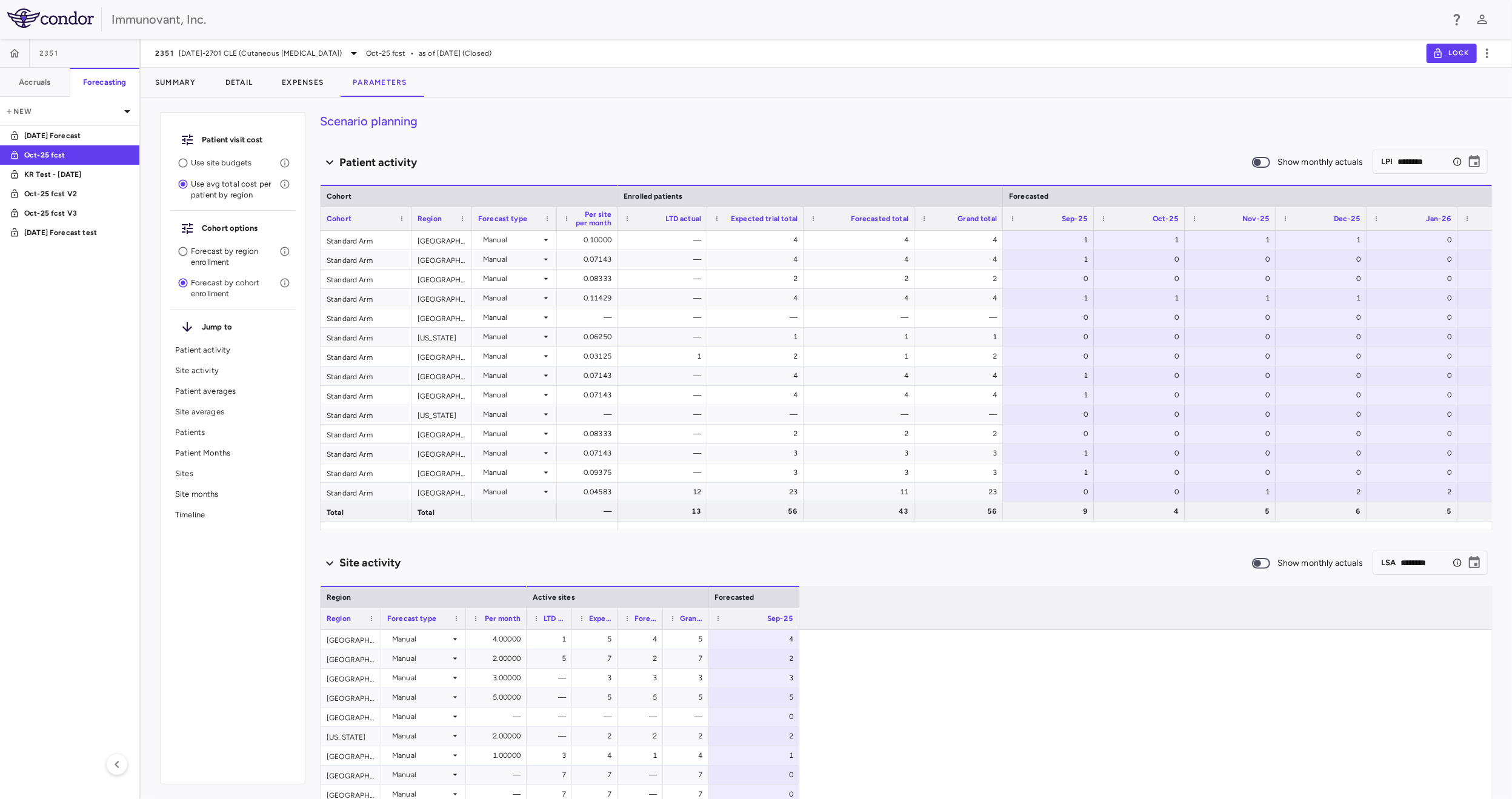
drag, startPoint x: 847, startPoint y: 224, endPoint x: 913, endPoint y: 224, distance: 66.0
click at [913, 224] on div at bounding box center [914, 218] width 5 height 23
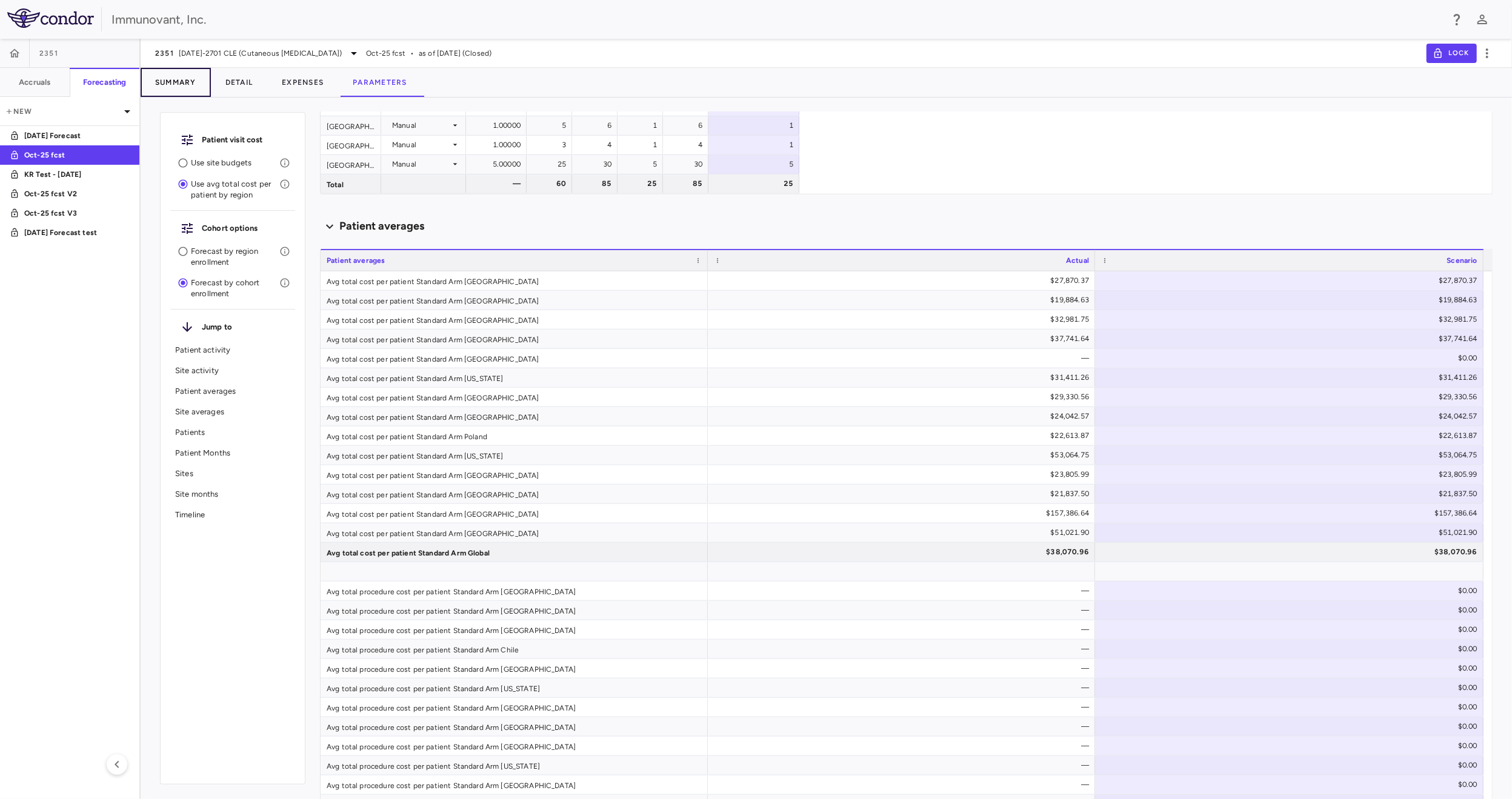
click at [186, 77] on button "Summary" at bounding box center [175, 82] width 70 height 29
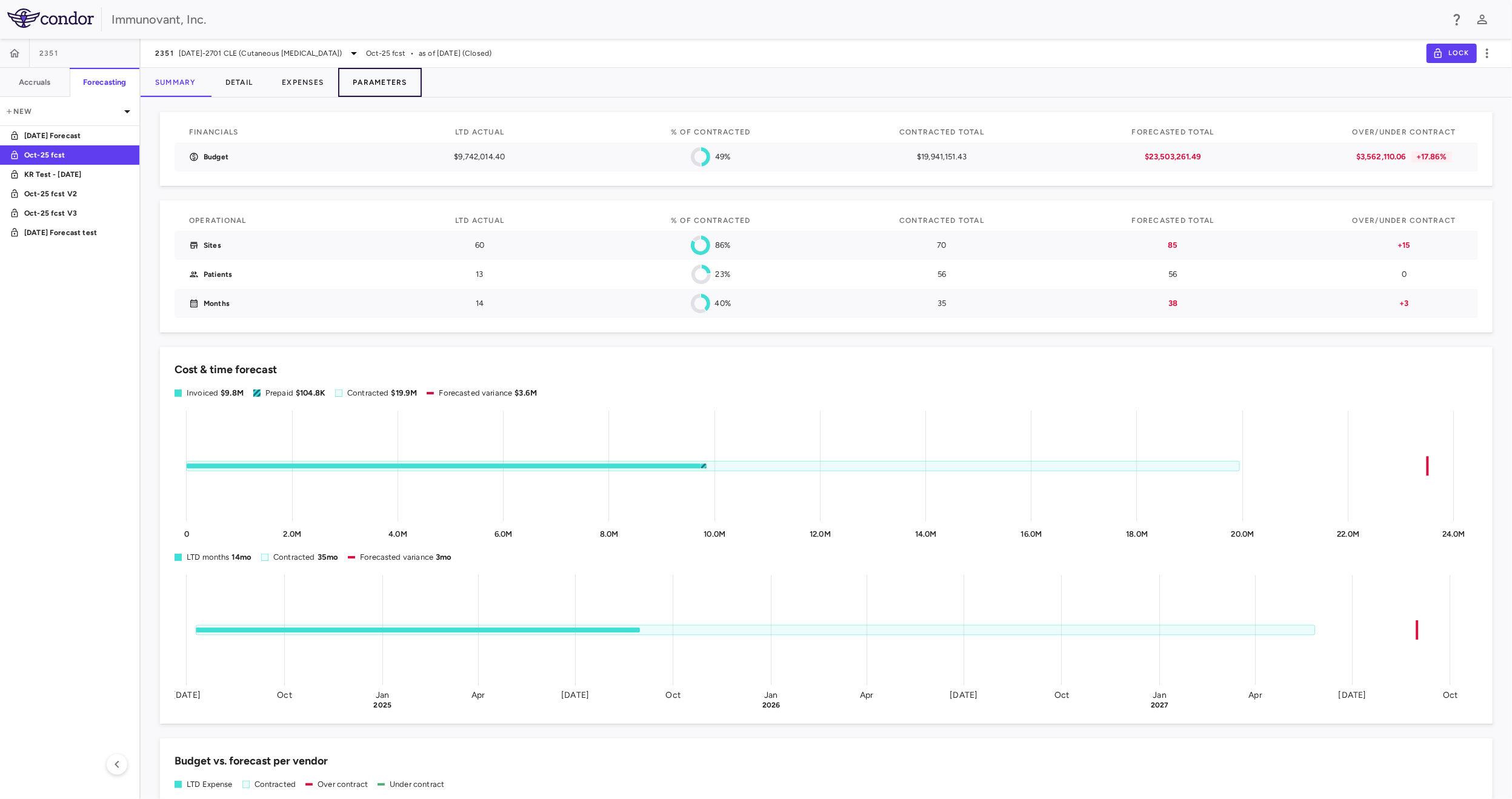
click at [392, 88] on button "Parameters" at bounding box center [380, 82] width 84 height 29
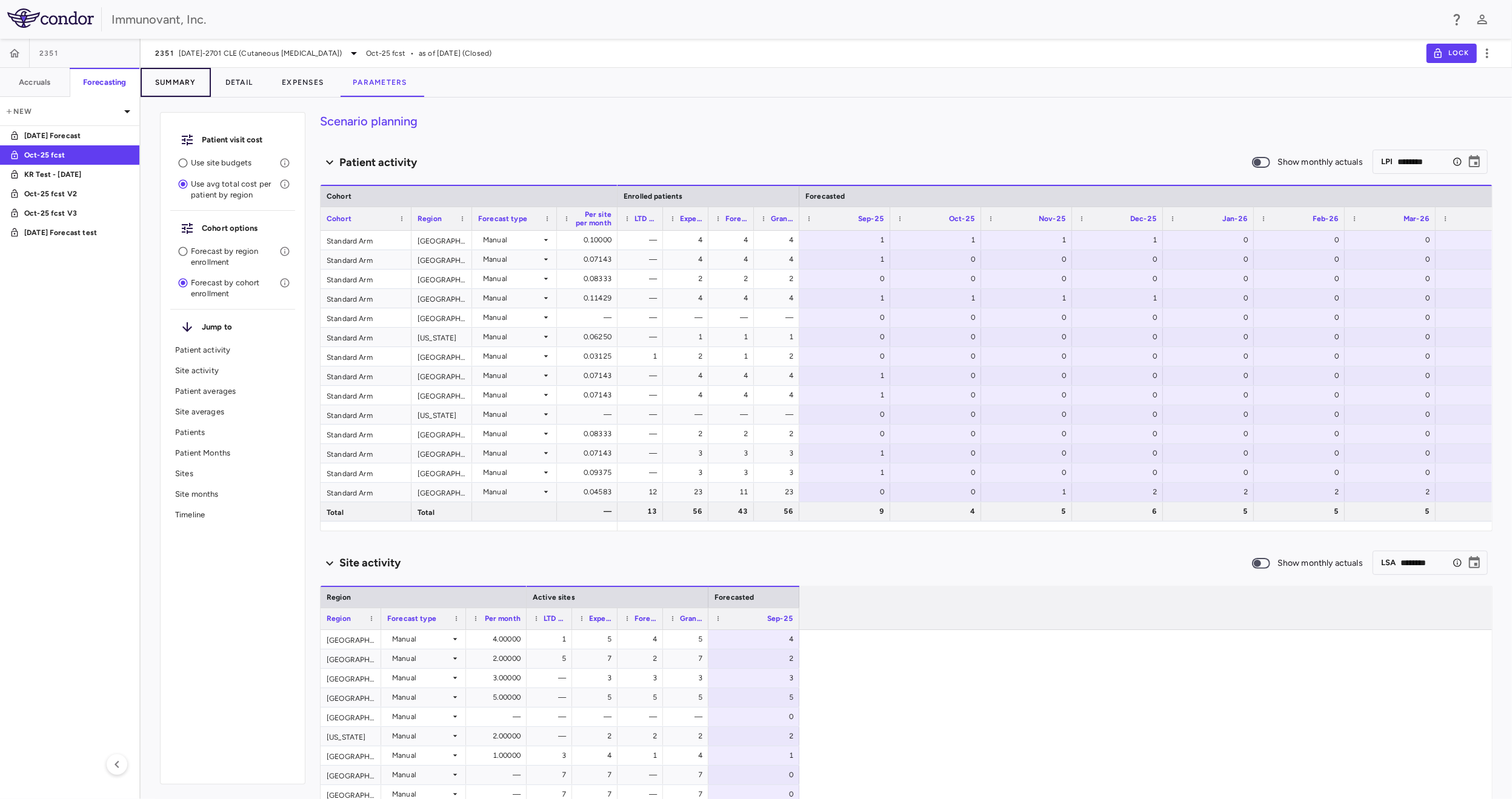
click at [198, 86] on button "Summary" at bounding box center [175, 82] width 70 height 29
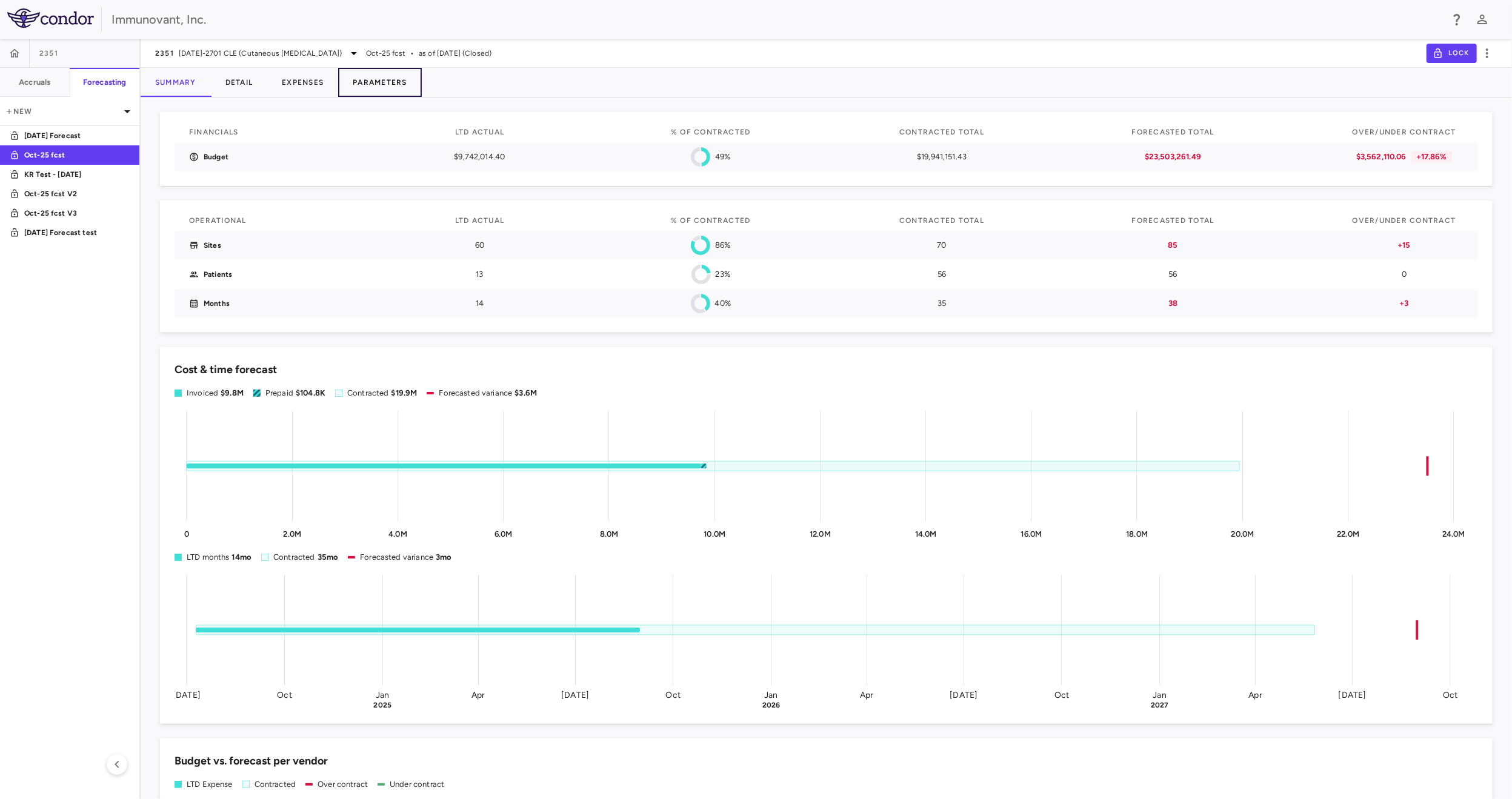
click at [394, 78] on button "Parameters" at bounding box center [380, 82] width 84 height 29
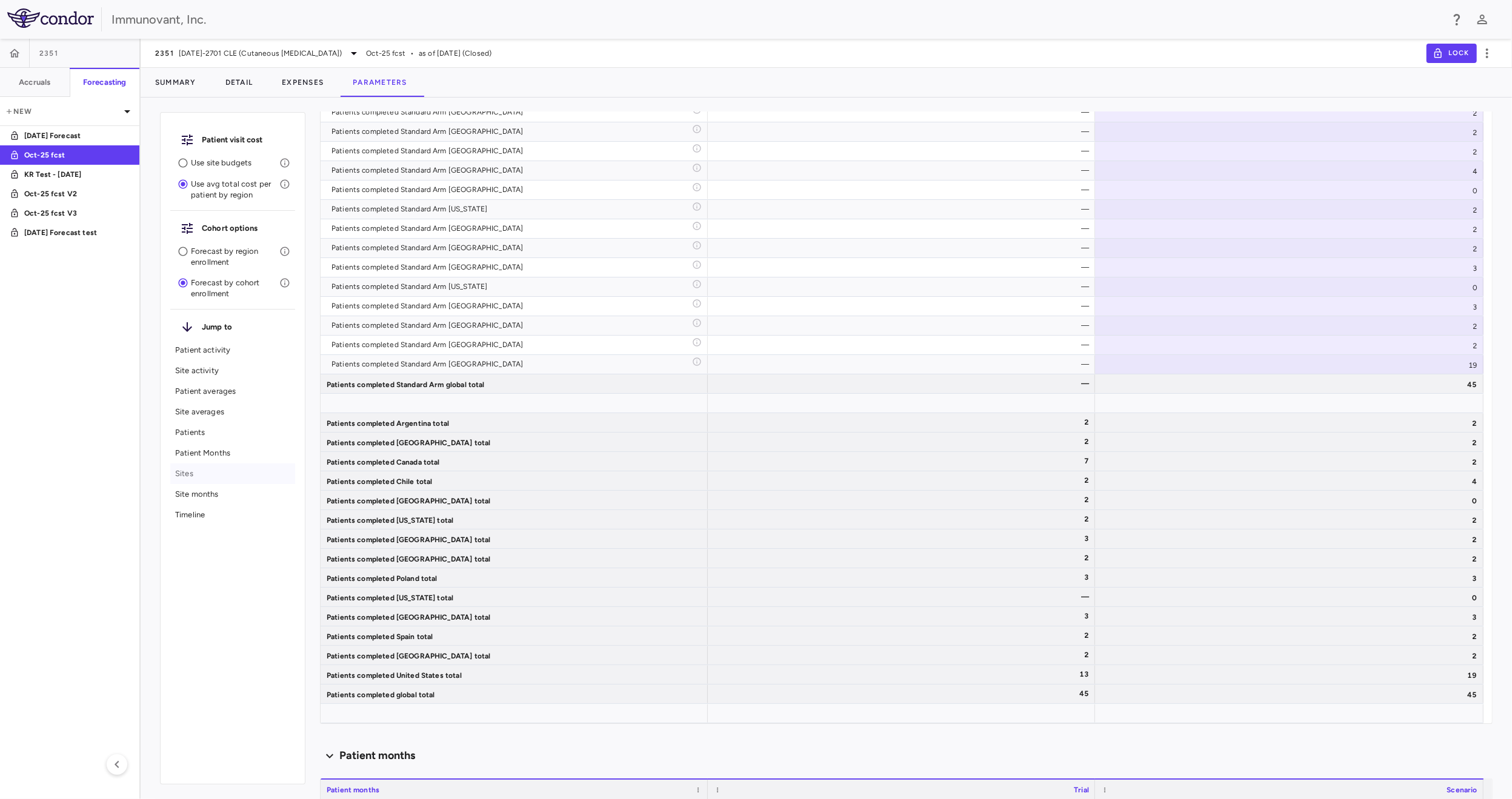
click at [184, 479] on div "Sites" at bounding box center [232, 473] width 125 height 20
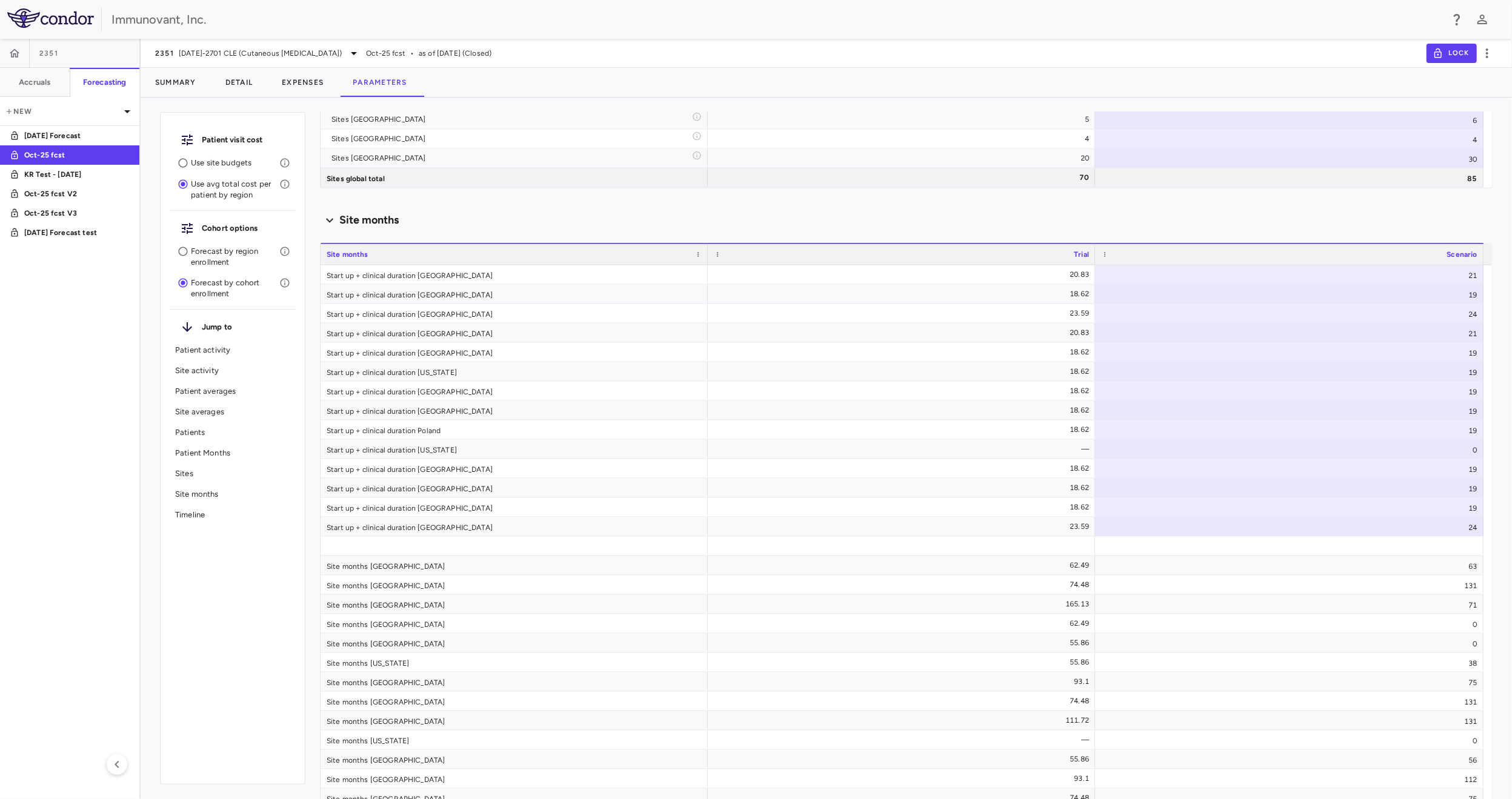
scroll to position [5619, 0]
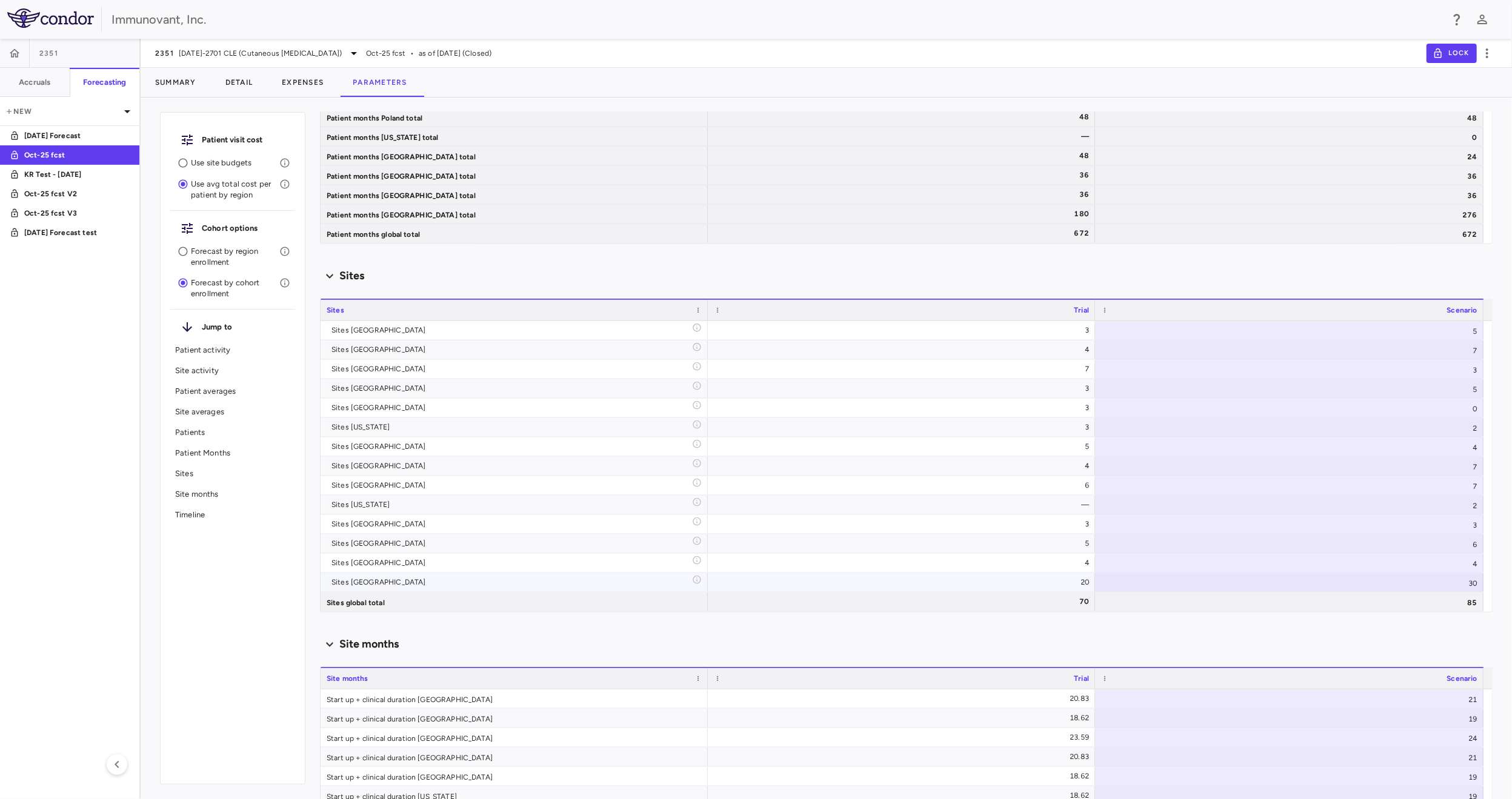
click at [1473, 580] on div "30" at bounding box center [1289, 582] width 389 height 19
click at [1234, 263] on div "Sites" at bounding box center [906, 276] width 1172 height 25
click at [1488, 54] on icon "button" at bounding box center [1487, 53] width 14 height 14
click at [1282, 71] on div at bounding box center [756, 400] width 1512 height 799
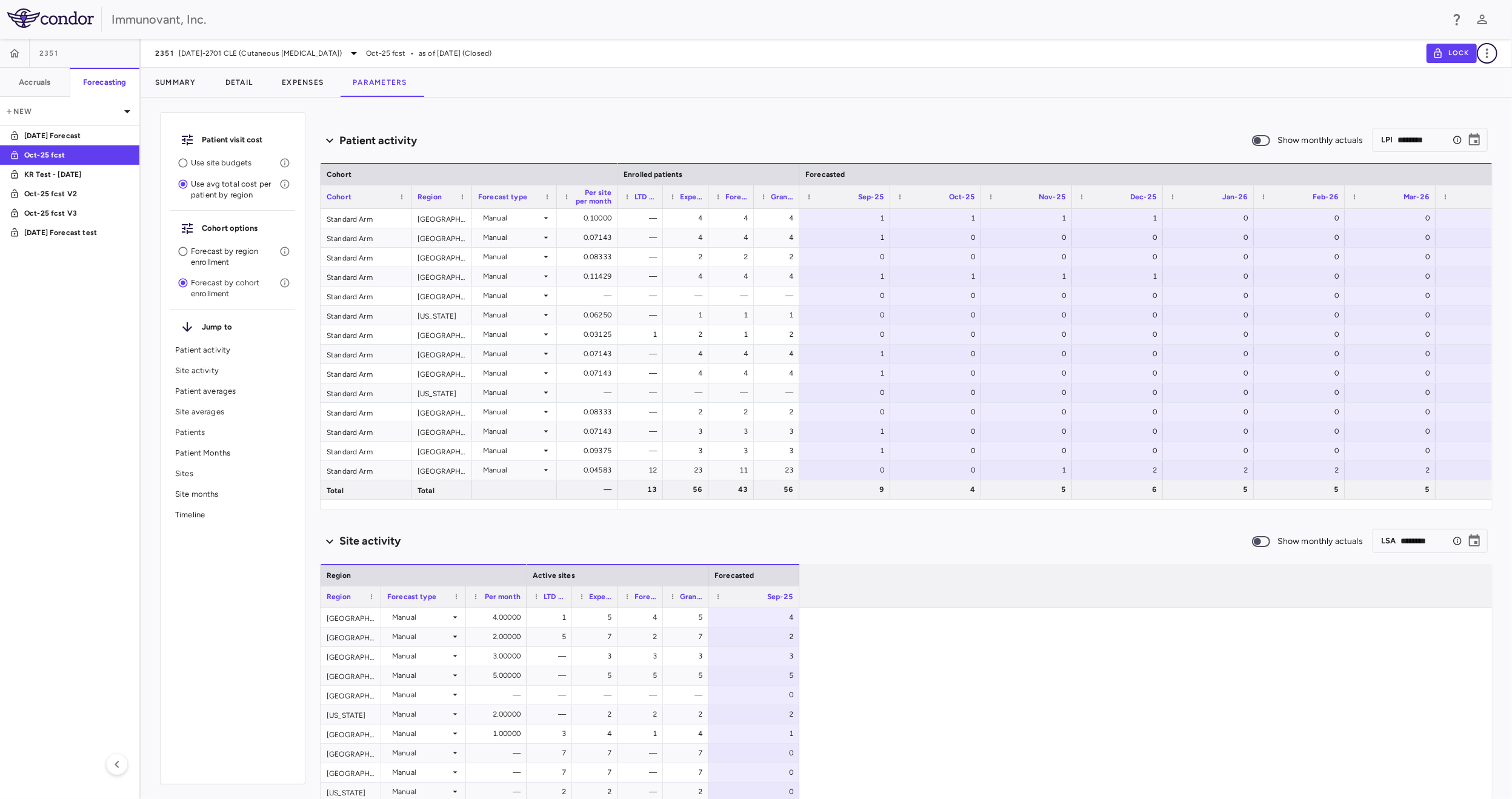
scroll to position [0, 0]
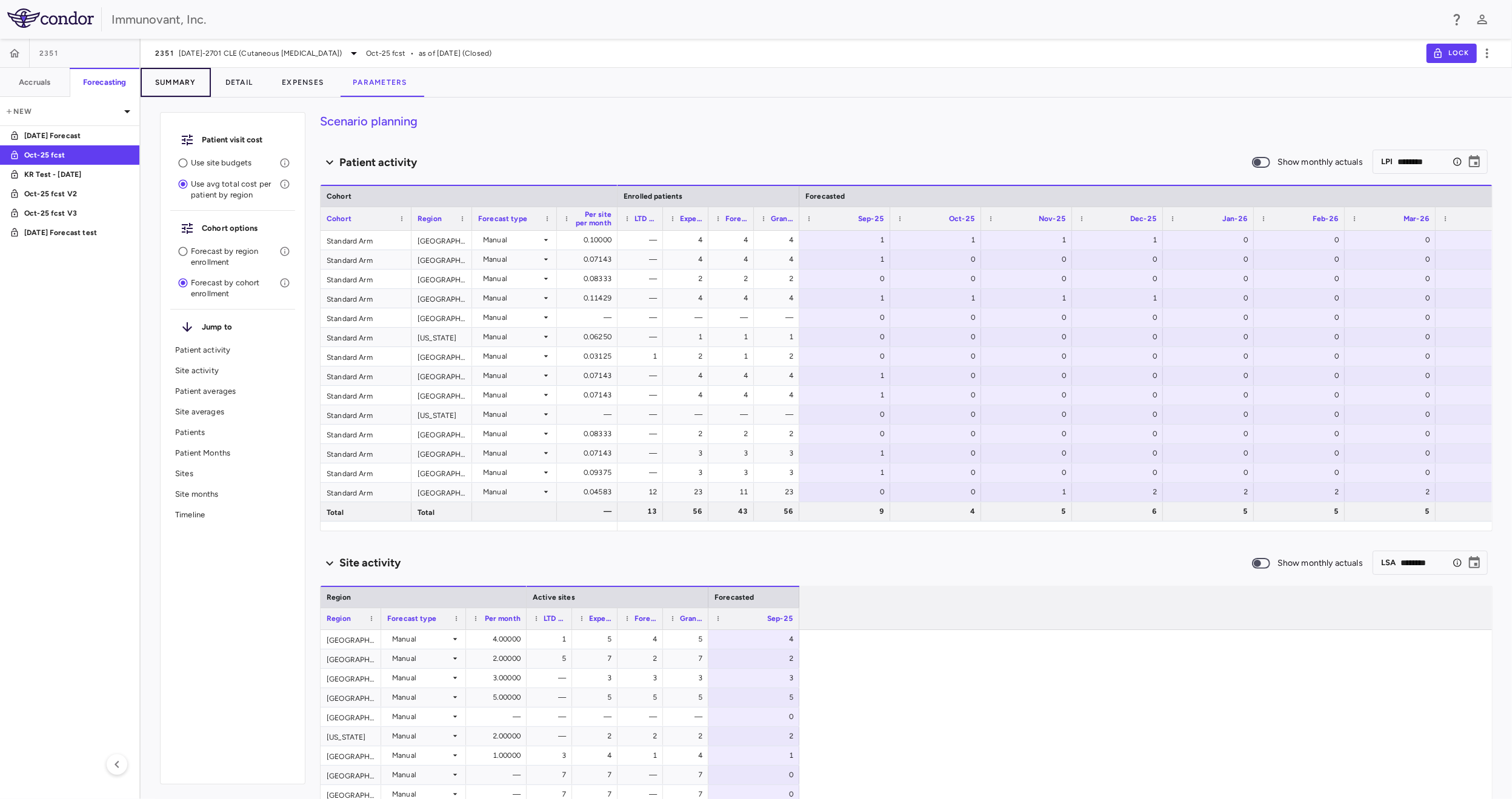
click at [191, 82] on button "Summary" at bounding box center [175, 82] width 70 height 29
